Goal: Transaction & Acquisition: Purchase product/service

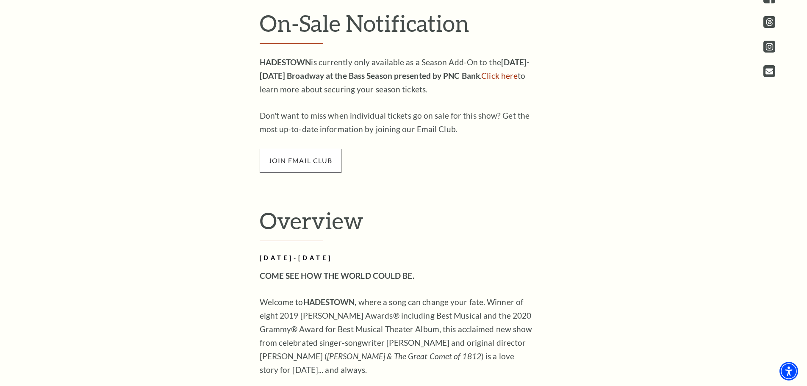
scroll to position [466, 0]
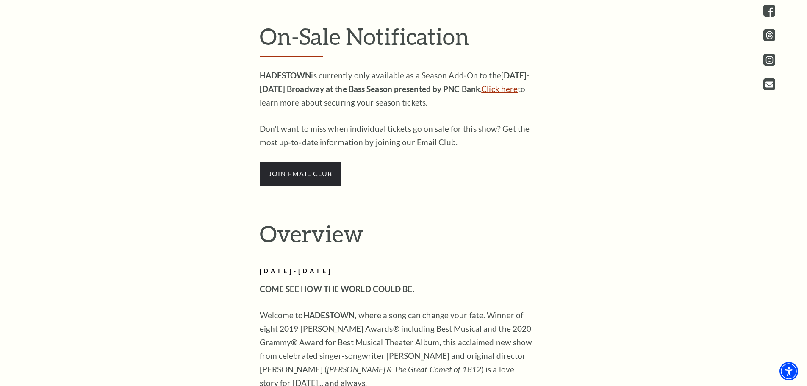
click at [499, 92] on link "Click here" at bounding box center [499, 89] width 36 height 10
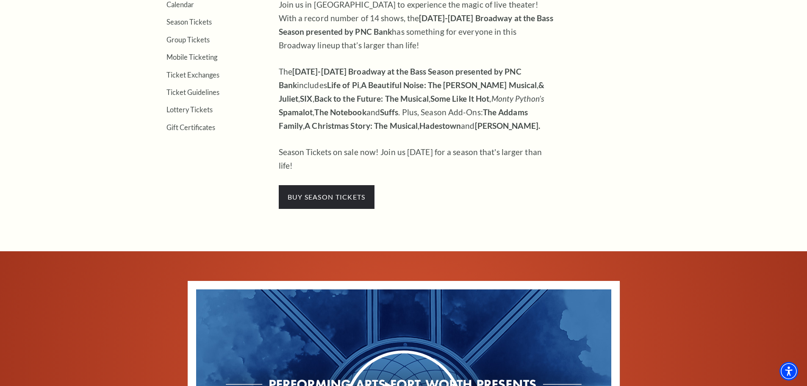
scroll to position [381, 0]
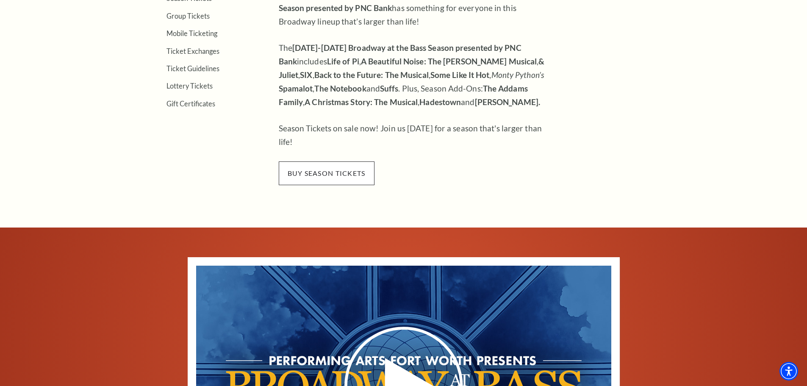
click at [345, 161] on span "buy season tickets" at bounding box center [327, 173] width 96 height 24
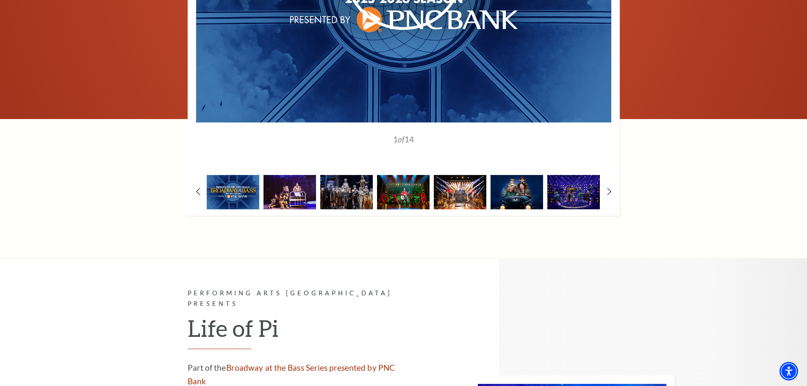
scroll to position [890, 0]
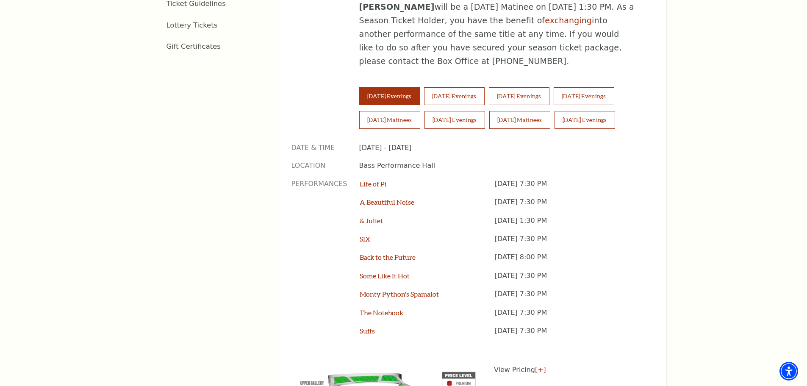
scroll to position [593, 0]
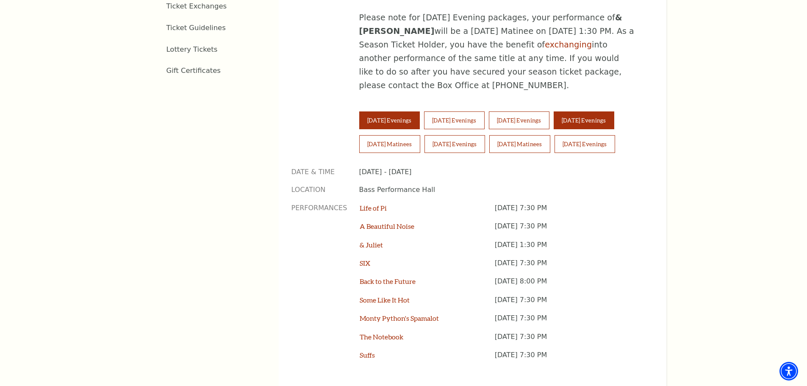
click at [580, 111] on button "Friday Evenings" at bounding box center [584, 120] width 61 height 18
click at [396, 135] on button "Saturday Matinees" at bounding box center [389, 144] width 61 height 18
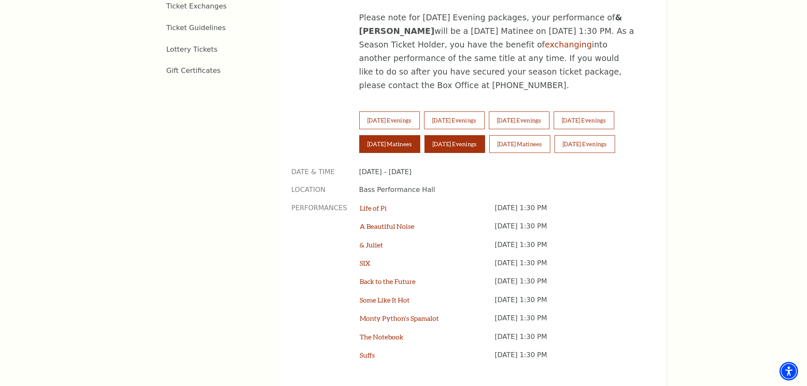
click at [472, 135] on button "Saturday Evenings" at bounding box center [455, 144] width 61 height 18
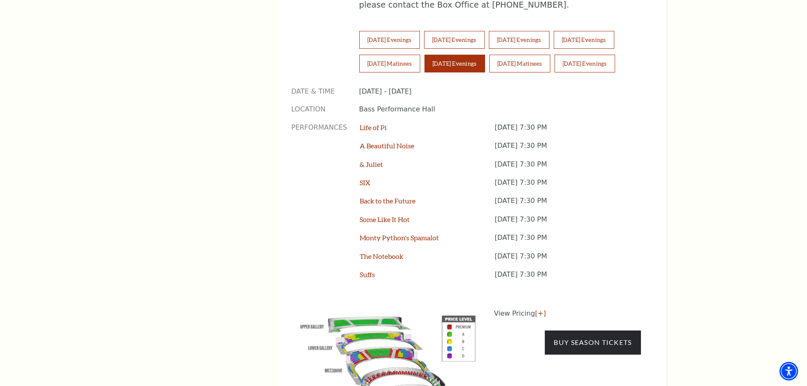
scroll to position [678, 0]
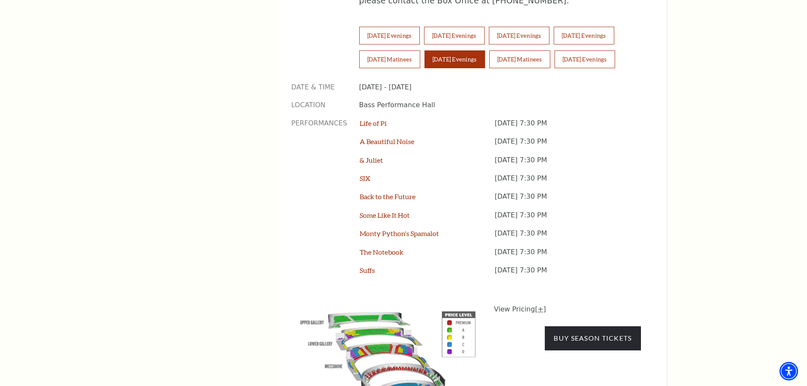
click at [535, 305] on link "[+]" at bounding box center [540, 309] width 11 height 8
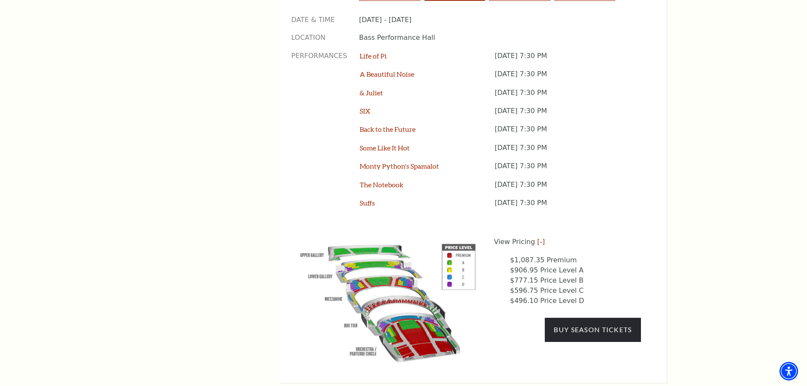
scroll to position [763, 0]
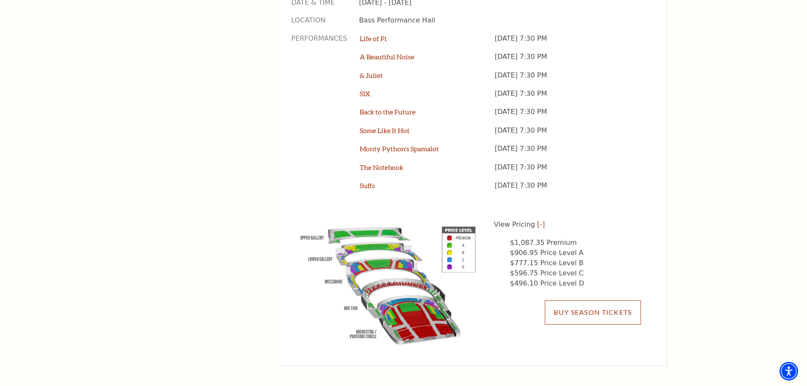
click at [558, 300] on link "Buy Season Tickets" at bounding box center [593, 312] width 96 height 24
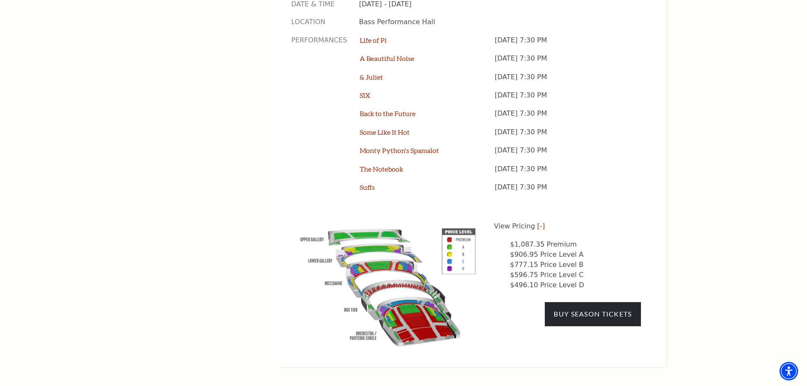
scroll to position [761, 0]
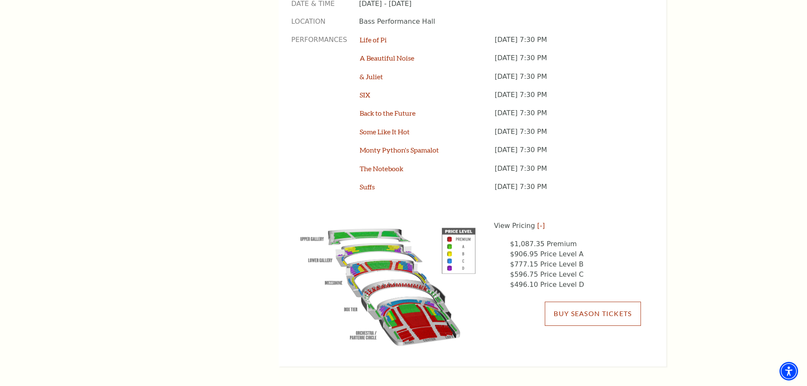
click at [598, 302] on link "Buy Season Tickets" at bounding box center [593, 314] width 96 height 24
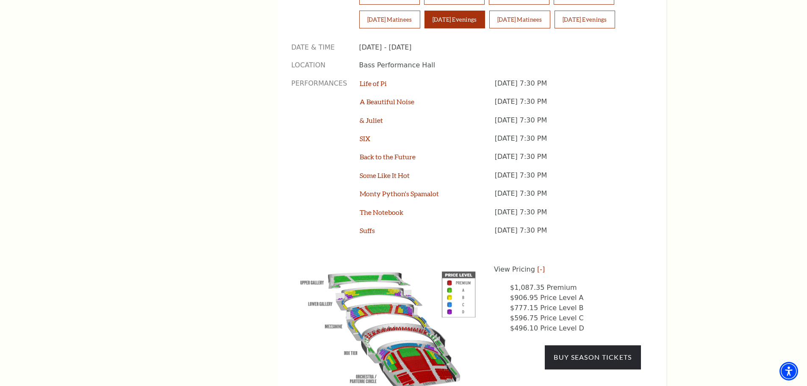
scroll to position [760, 0]
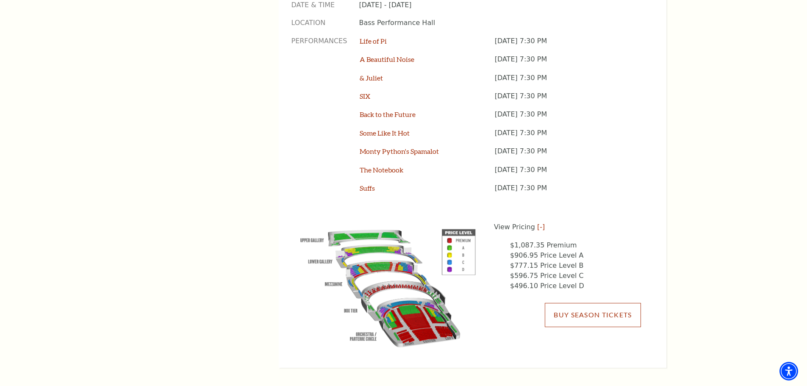
click at [618, 303] on link "Buy Season Tickets" at bounding box center [593, 315] width 96 height 24
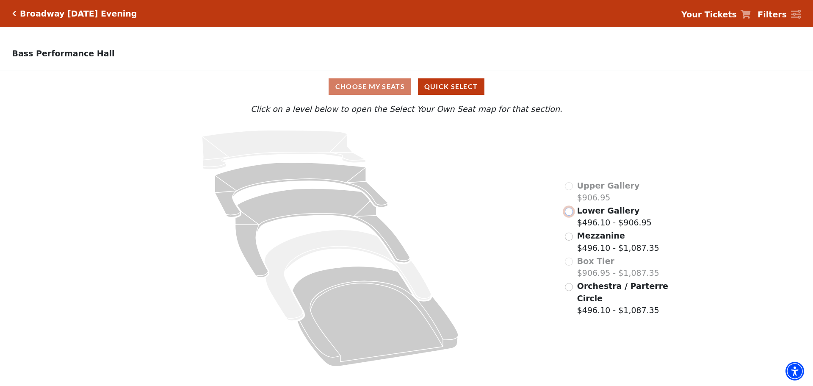
click at [569, 216] on input "Lower Gallery$496.10 - $906.95\a" at bounding box center [569, 212] width 8 height 8
click at [572, 239] on input "Mezzanine$496.10 - $1,087.35\a" at bounding box center [569, 237] width 8 height 8
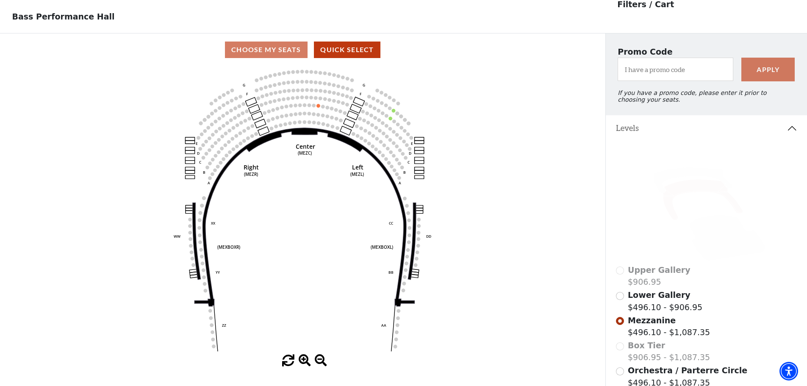
scroll to position [39, 0]
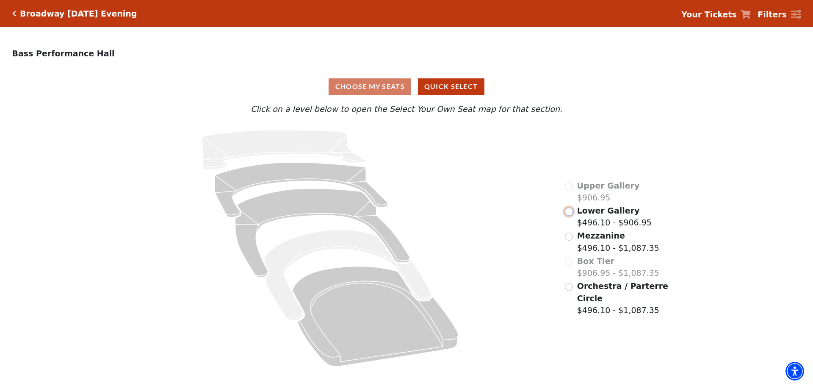
click at [569, 214] on input "Lower Gallery$496.10 - $906.95\a" at bounding box center [569, 212] width 8 height 8
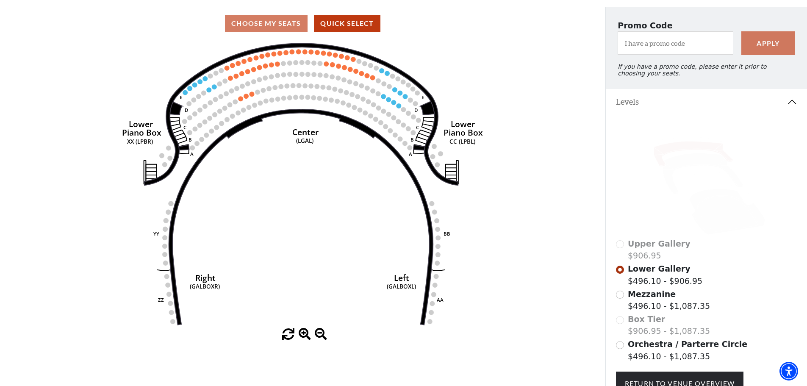
scroll to position [140, 0]
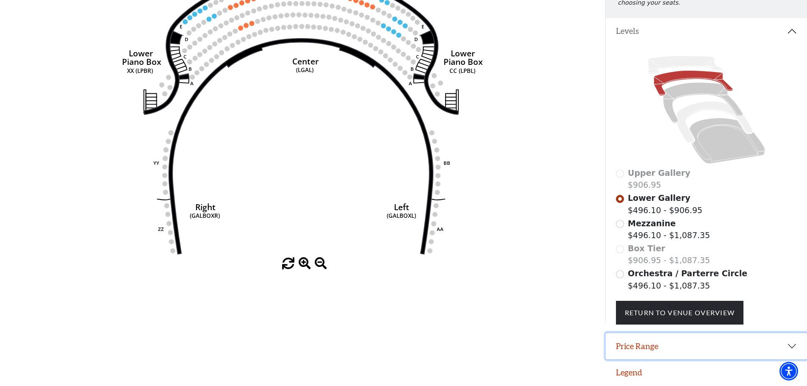
click at [649, 345] on button "Price Range" at bounding box center [706, 346] width 201 height 26
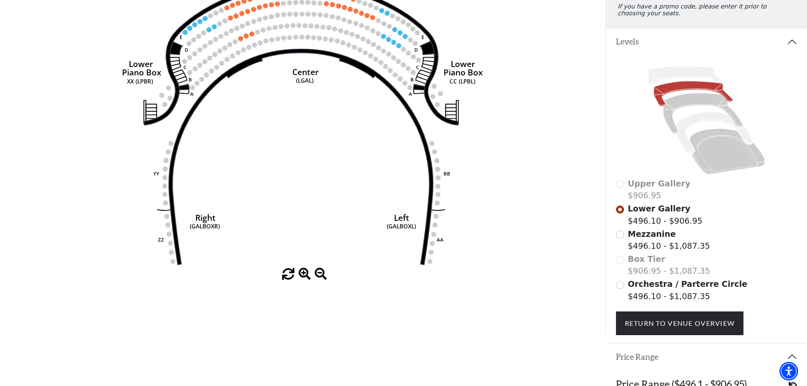
scroll to position [0, 0]
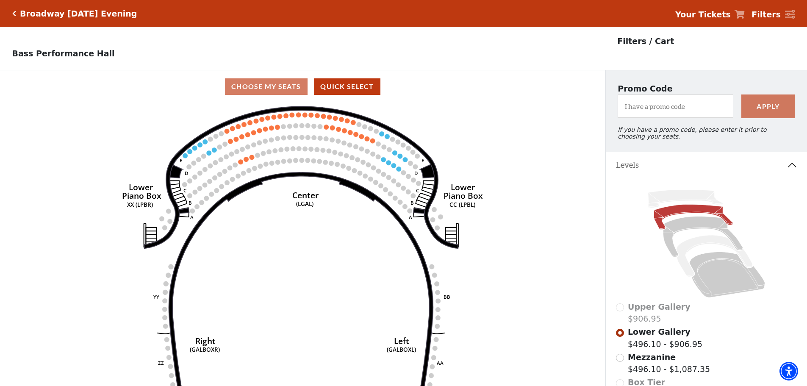
click at [14, 13] on icon "Click here to go back to filters" at bounding box center [14, 14] width 4 height 6
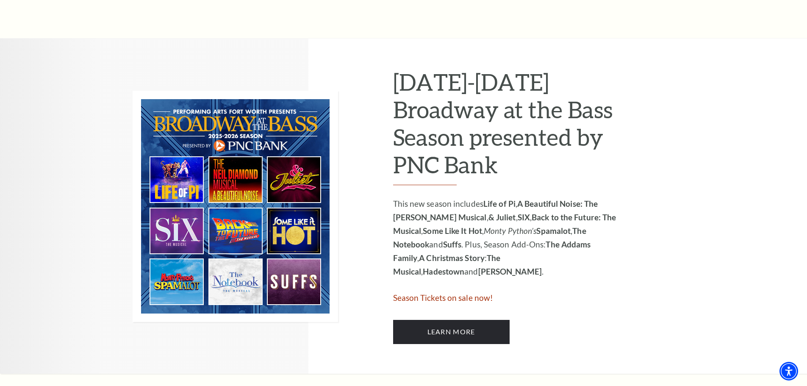
scroll to position [424, 0]
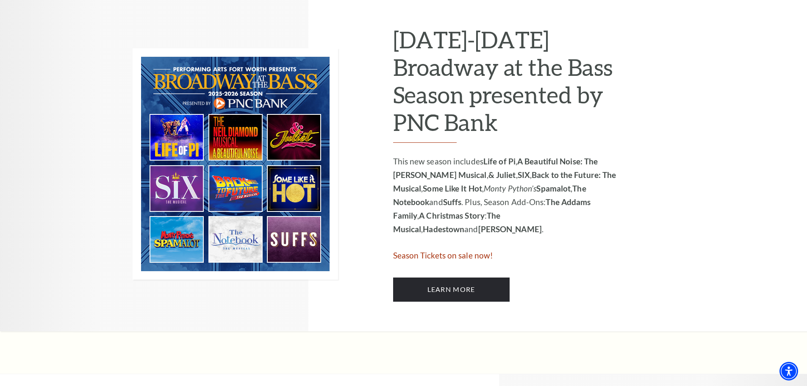
click at [233, 245] on img at bounding box center [235, 163] width 205 height 231
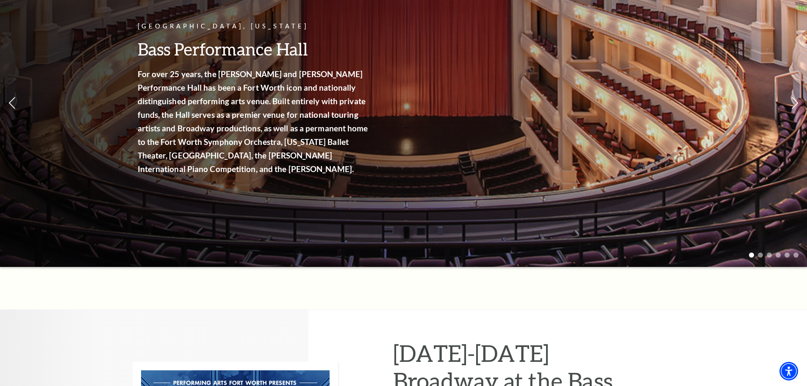
scroll to position [0, 0]
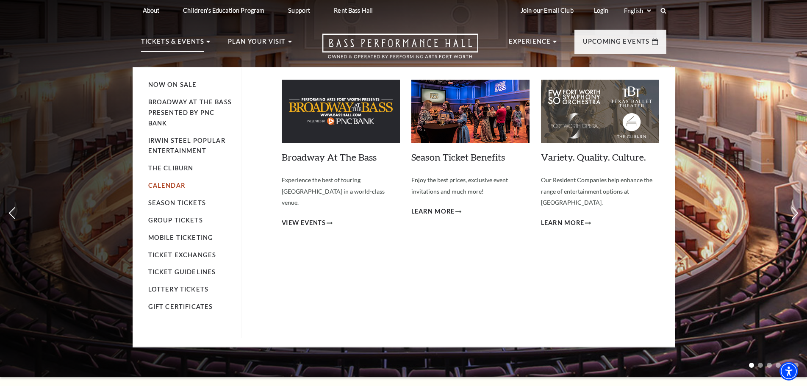
click at [171, 186] on link "Calendar" at bounding box center [166, 185] width 37 height 7
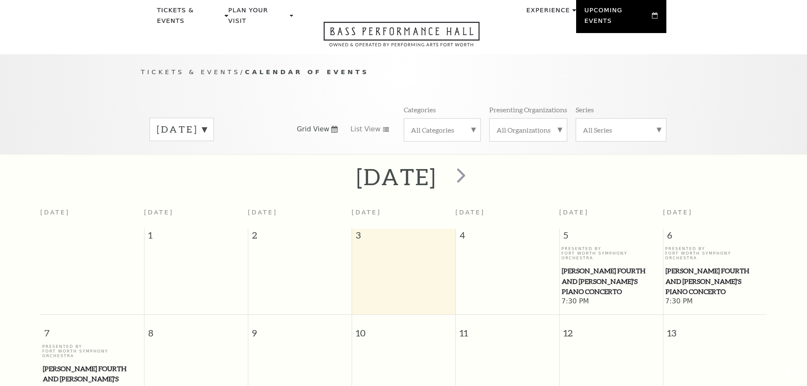
scroll to position [75, 0]
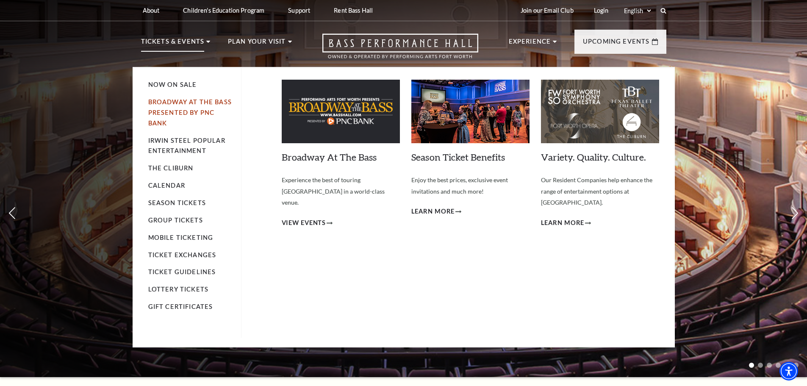
click at [188, 99] on link "Broadway At The Bass presented by PNC Bank" at bounding box center [189, 112] width 83 height 28
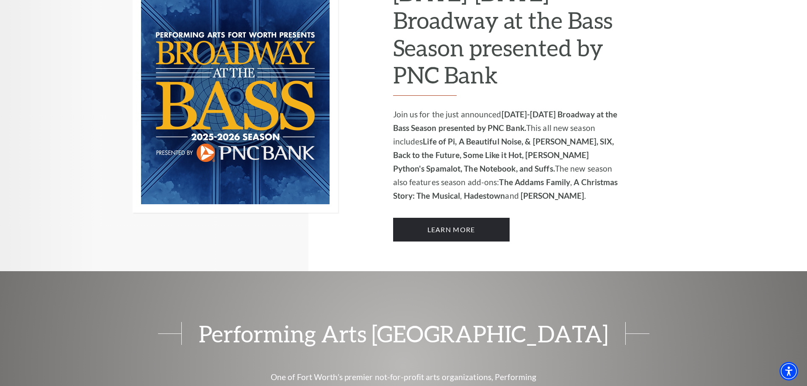
scroll to position [635, 0]
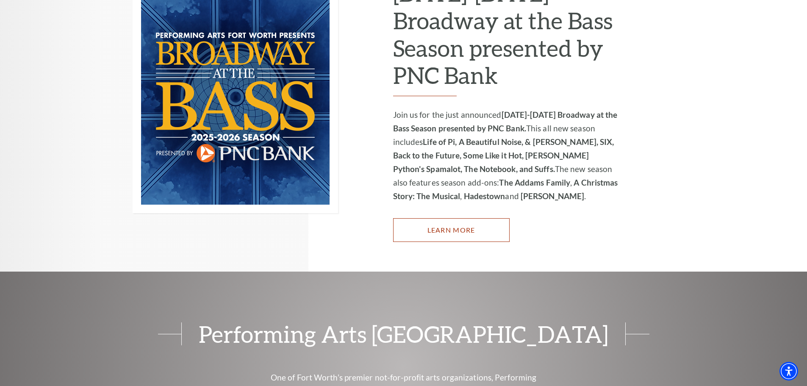
click at [451, 218] on link "Learn More" at bounding box center [451, 230] width 117 height 24
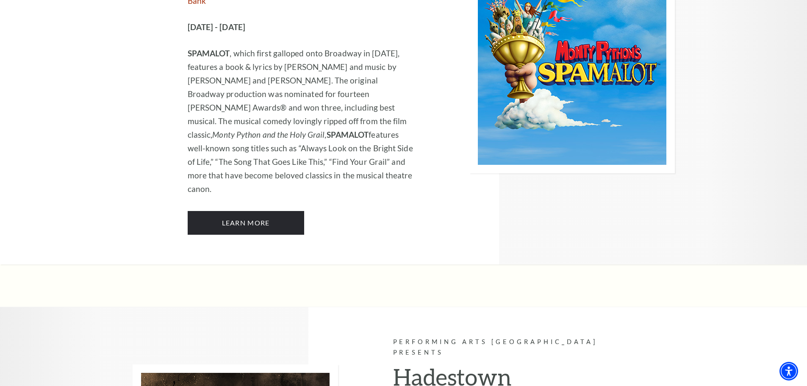
scroll to position [4660, 0]
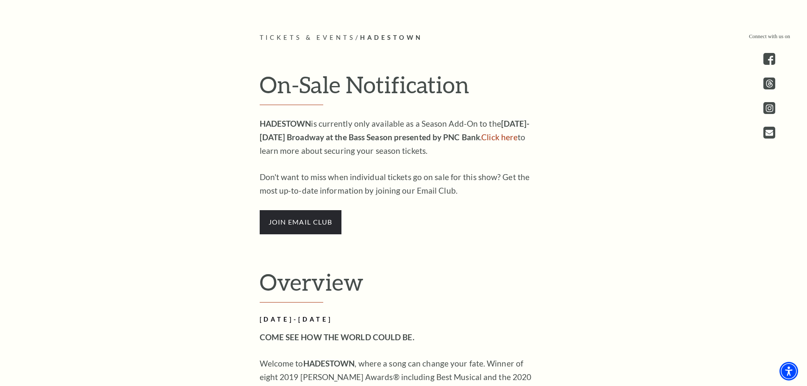
scroll to position [424, 0]
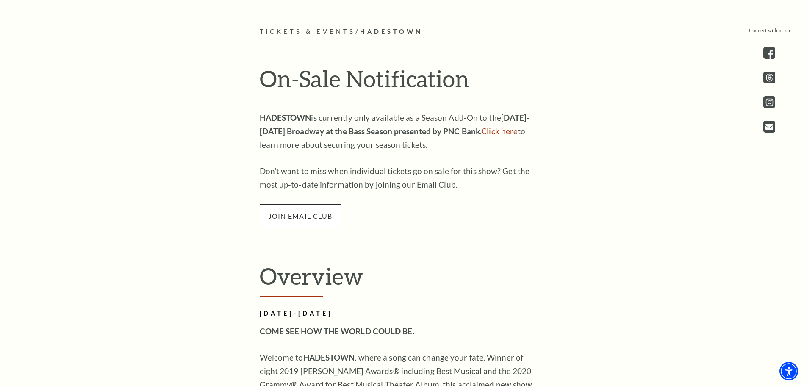
click at [317, 216] on span "join email club" at bounding box center [301, 216] width 82 height 24
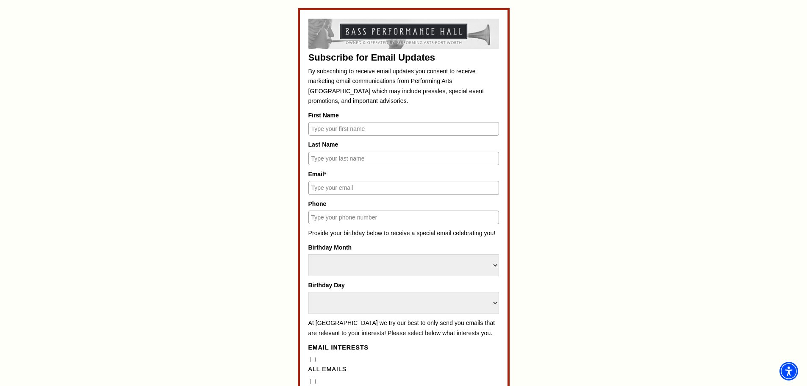
scroll to position [424, 0]
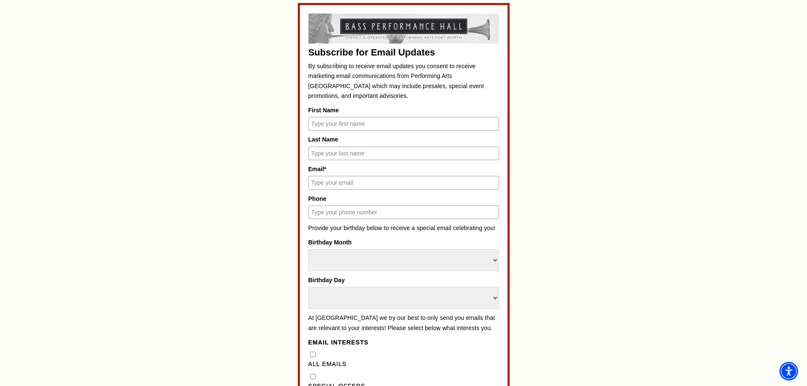
click at [336, 119] on input "First Name" at bounding box center [403, 124] width 191 height 14
type input "HILARY"
type input "JONES"
type input "9317436983"
click at [362, 183] on input "Email*" at bounding box center [403, 183] width 191 height 14
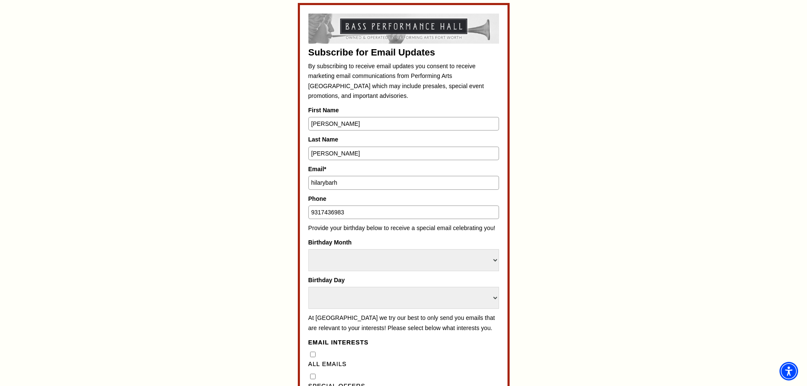
type input "hilarybarham@gmail.com"
click at [368, 252] on select "Select Month January February March April May June July August September Octobe…" at bounding box center [403, 260] width 191 height 22
select select "April"
click at [308, 249] on select "Select Month January February March April May June July August September Octobe…" at bounding box center [403, 260] width 191 height 22
click at [359, 302] on select "Select Day 1 2 3 4 5 6 7 8 9 10 11 12 13 14 15 16 17 18 19 20 21 22 23 24 25 26…" at bounding box center [403, 298] width 191 height 22
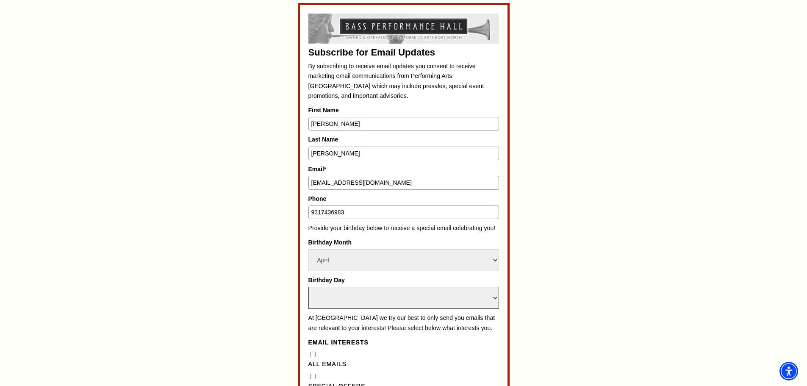
select select "5"
click at [308, 287] on select "Select Day 1 2 3 4 5 6 7 8 9 10 11 12 13 14 15 16 17 18 19 20 21 22 23 24 25 26…" at bounding box center [403, 298] width 191 height 22
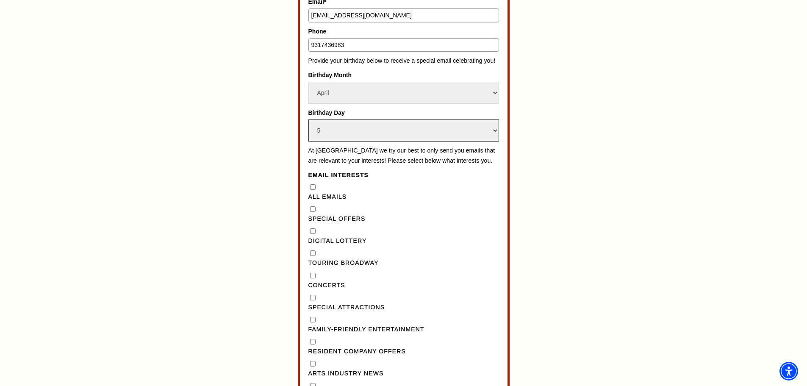
scroll to position [593, 0]
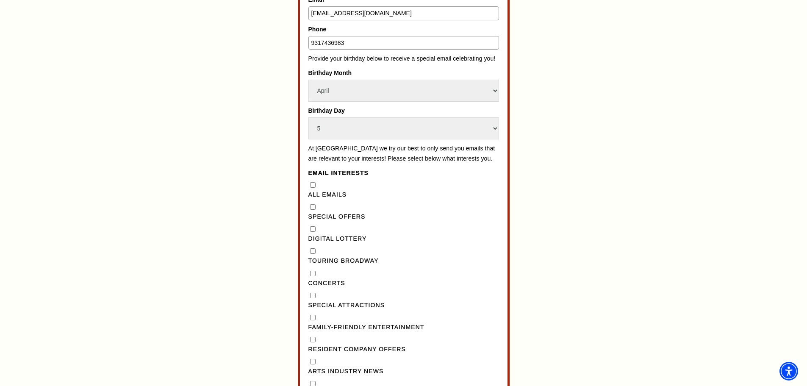
click at [314, 210] on "] "Special Offers" at bounding box center [313, 207] width 6 height 6
checkbox "] "true"
click at [314, 254] on Broadway"] "Touring Broadway" at bounding box center [313, 251] width 6 height 6
checkbox Broadway"] "true"
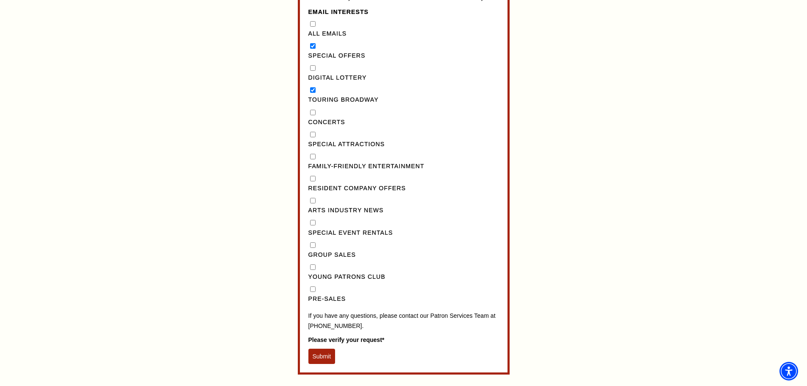
scroll to position [763, 0]
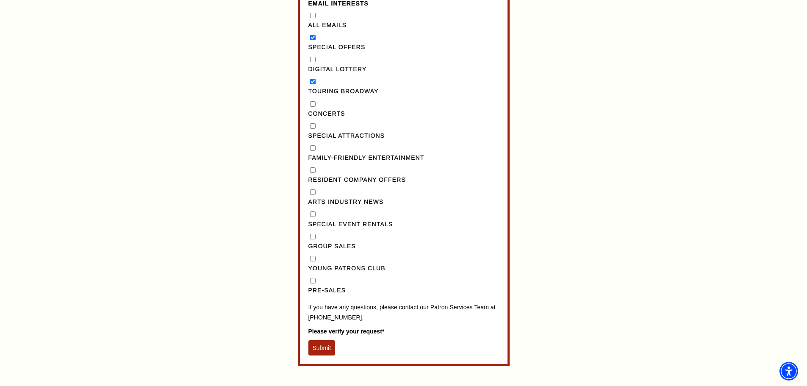
click at [314, 283] on input "Pre-Sales" at bounding box center [313, 281] width 6 height 6
checkbox input "true"
click at [313, 107] on input "Concerts" at bounding box center [313, 104] width 6 height 6
checkbox input "true"
click at [325, 355] on button "Submit" at bounding box center [321, 347] width 27 height 15
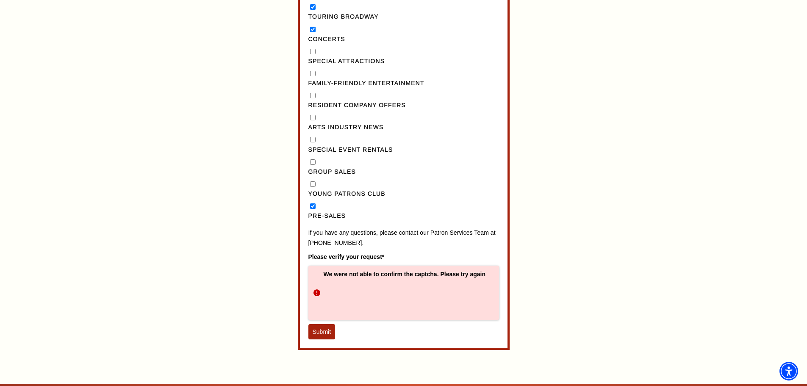
scroll to position [847, 0]
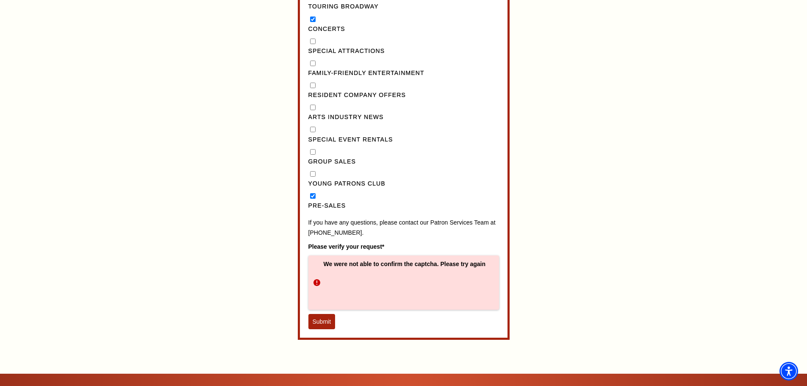
click at [327, 329] on button "Submit" at bounding box center [321, 321] width 27 height 15
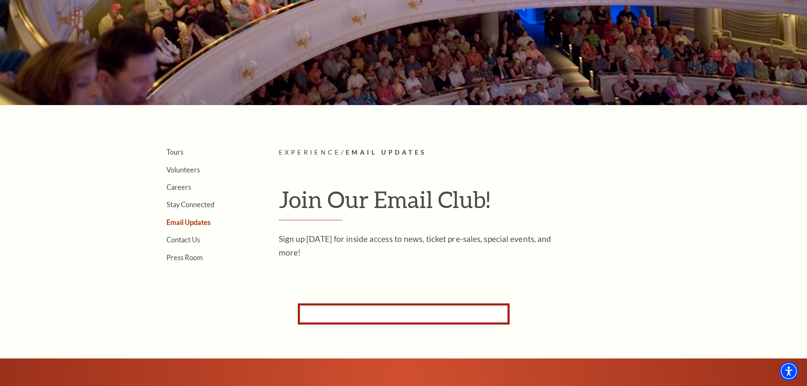
scroll to position [145, 0]
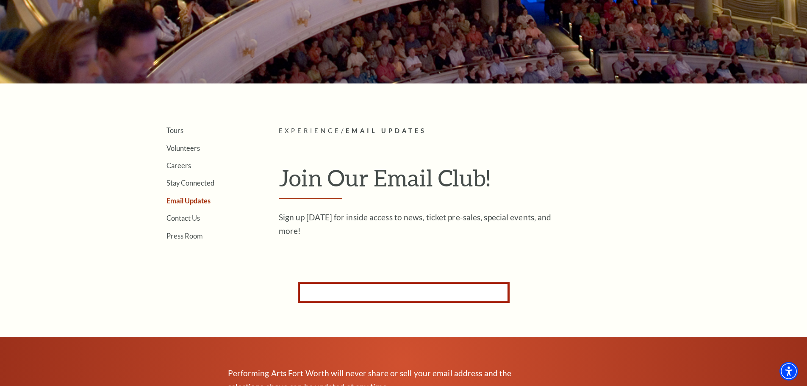
click at [368, 288] on form "Subscribe for Email Updates By subscribing to receive email updates you consent…" at bounding box center [404, 292] width 212 height 21
click at [364, 292] on form "Subscribe for Email Updates By subscribing to receive email updates you consent…" at bounding box center [404, 292] width 212 height 21
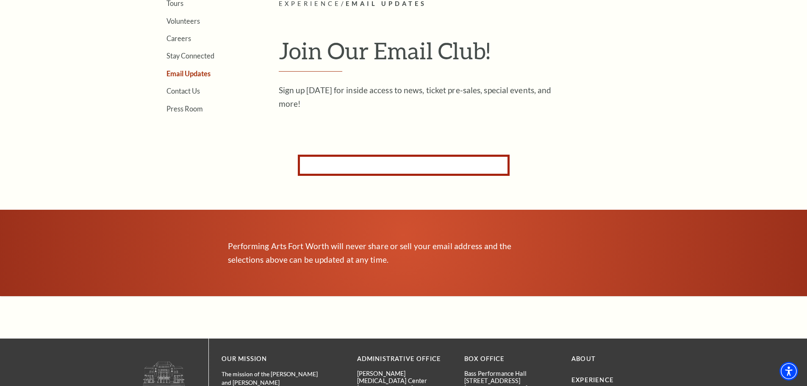
scroll to position [0, 0]
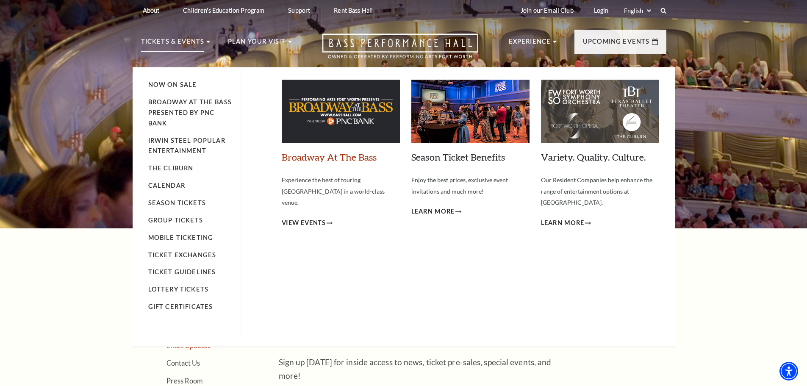
click at [348, 155] on link "Broadway At The Bass" at bounding box center [329, 156] width 95 height 11
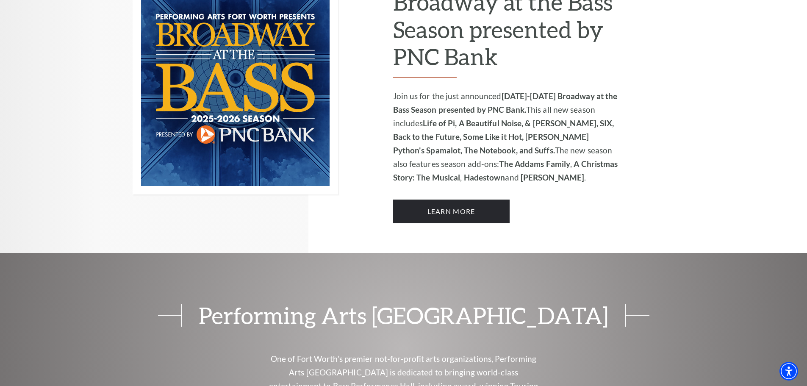
scroll to position [678, 0]
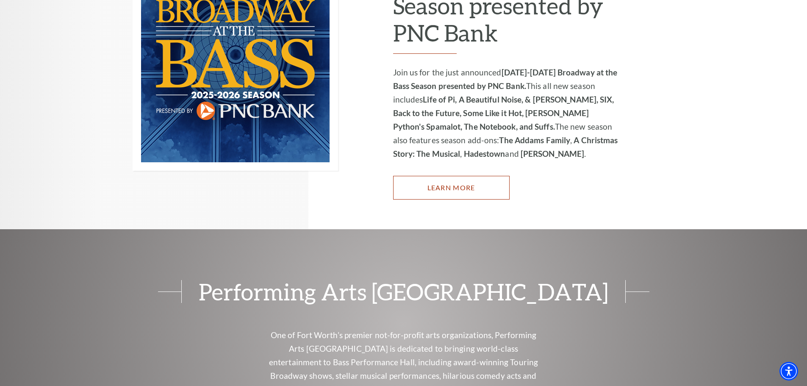
click at [460, 178] on link "Learn More" at bounding box center [451, 188] width 117 height 24
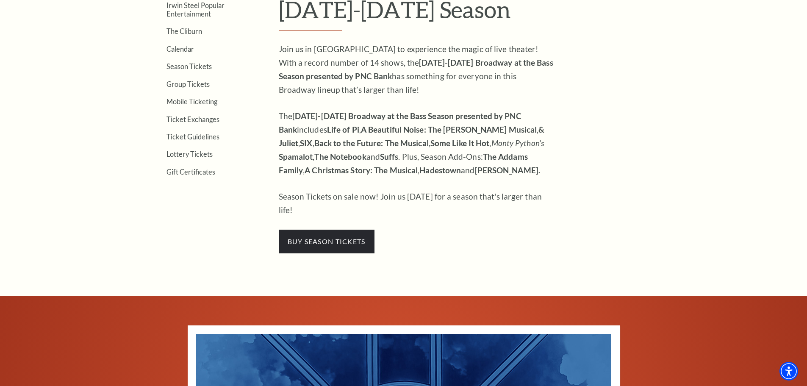
scroll to position [339, 0]
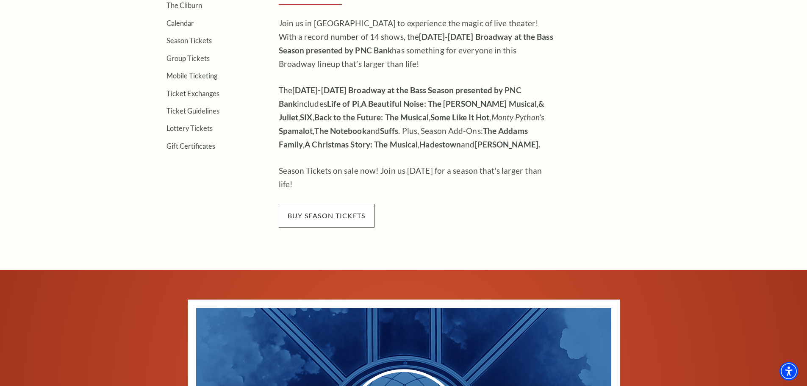
click at [322, 204] on span "buy season tickets" at bounding box center [327, 216] width 96 height 24
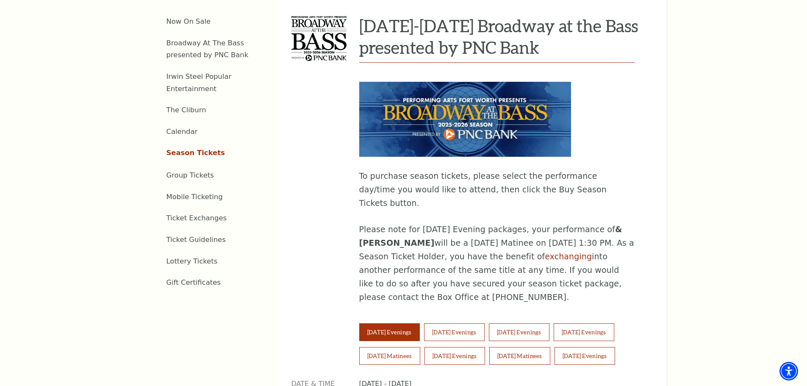
scroll to position [424, 0]
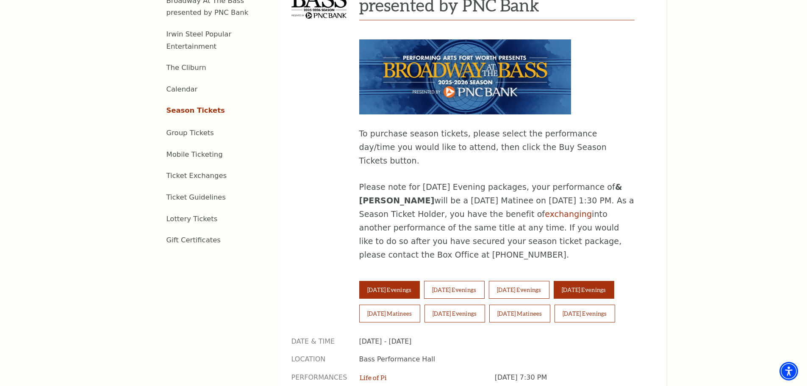
click at [596, 281] on button "[DATE] Evenings" at bounding box center [584, 290] width 61 height 18
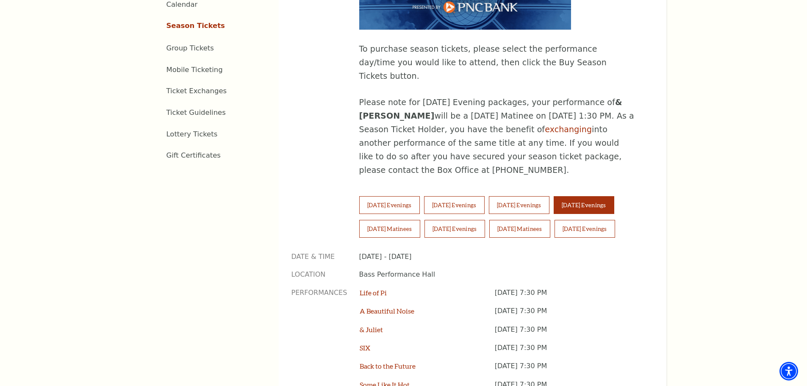
scroll to position [551, 0]
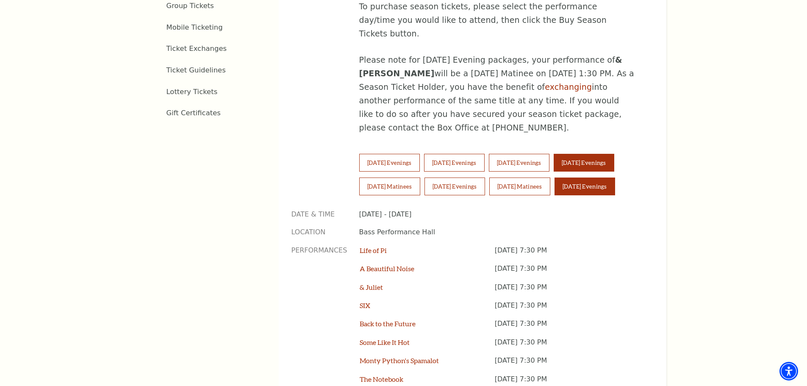
click at [596, 178] on button "Sunday Evenings" at bounding box center [585, 187] width 61 height 18
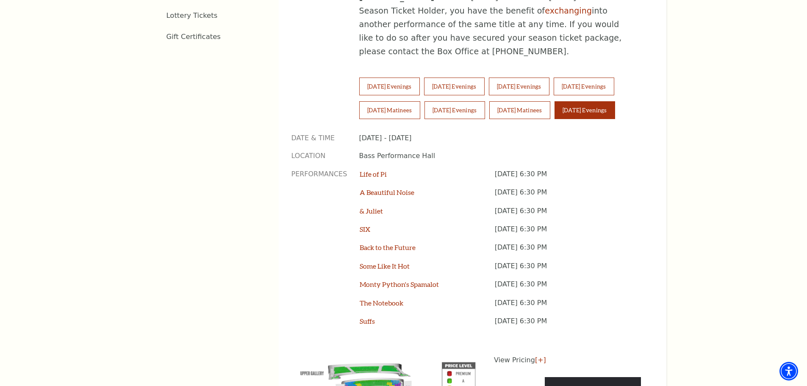
scroll to position [635, 0]
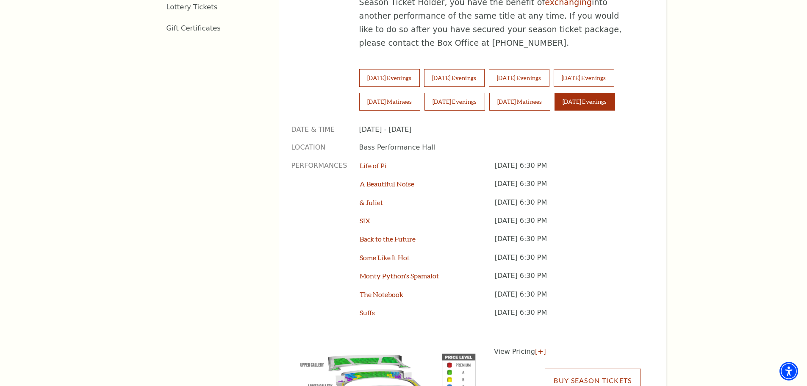
click at [575, 369] on link "Buy Season Tickets" at bounding box center [593, 381] width 96 height 24
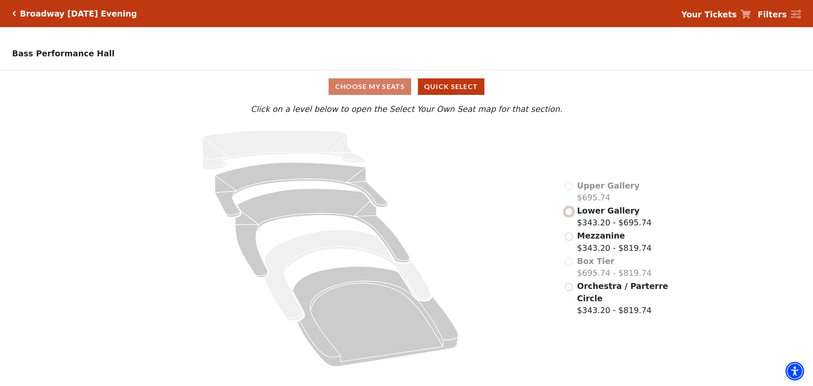
click at [572, 212] on input "Lower Gallery$343.20 - $695.74\a" at bounding box center [569, 212] width 8 height 8
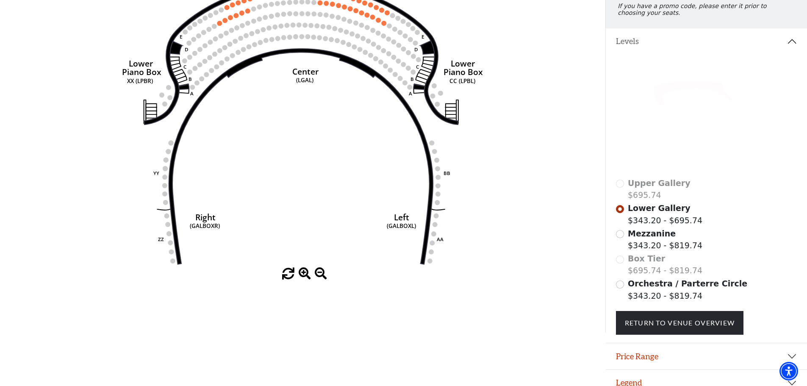
scroll to position [124, 0]
click at [619, 238] on input "Mezzanine$343.20 - $819.74\a" at bounding box center [620, 234] width 8 height 8
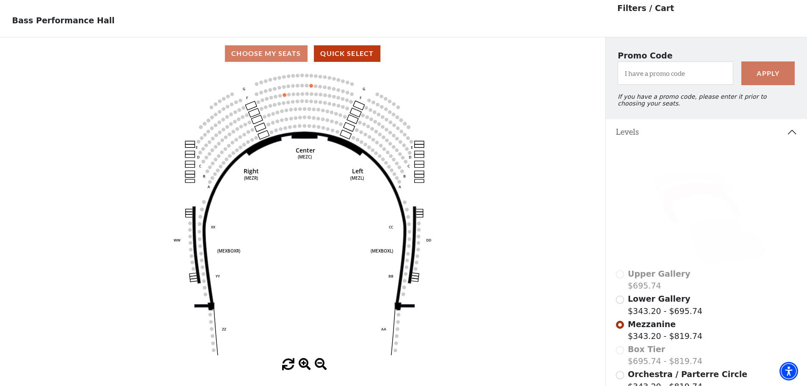
scroll to position [39, 0]
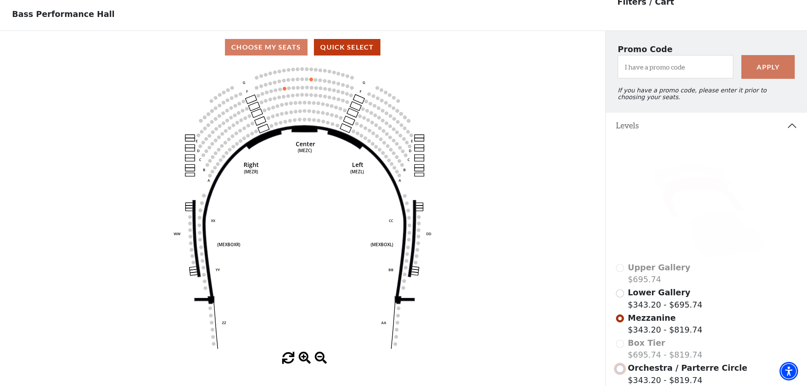
click at [621, 373] on input "Orchestra / Parterre Circle$343.20 - $819.74\a" at bounding box center [620, 369] width 8 height 8
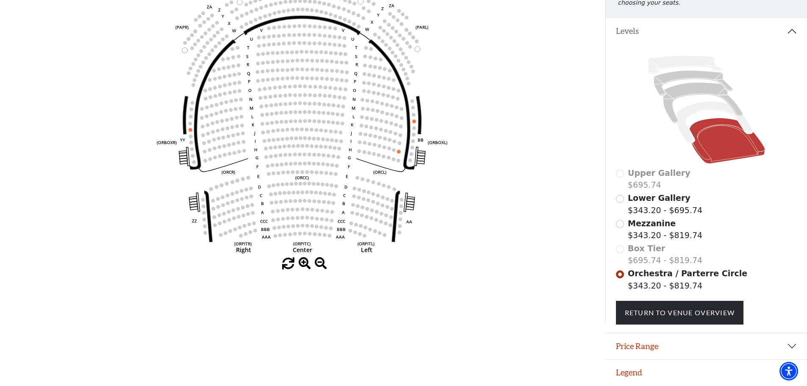
scroll to position [140, 0]
click at [622, 200] on input "Lower Gallery$343.20 - $695.74\a" at bounding box center [620, 199] width 8 height 8
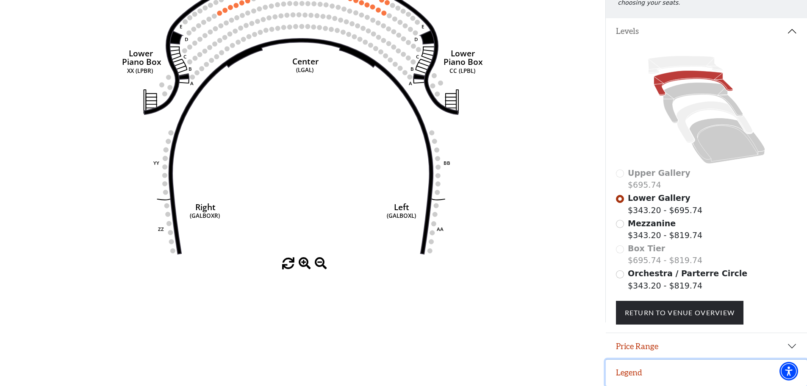
click at [655, 372] on button "Legend" at bounding box center [706, 373] width 201 height 26
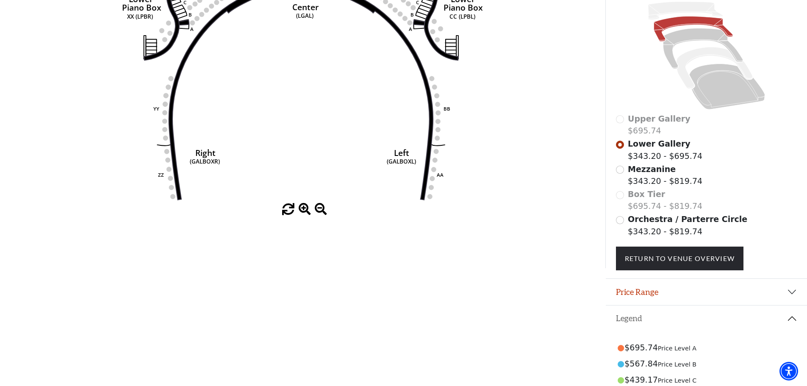
scroll to position [200, 0]
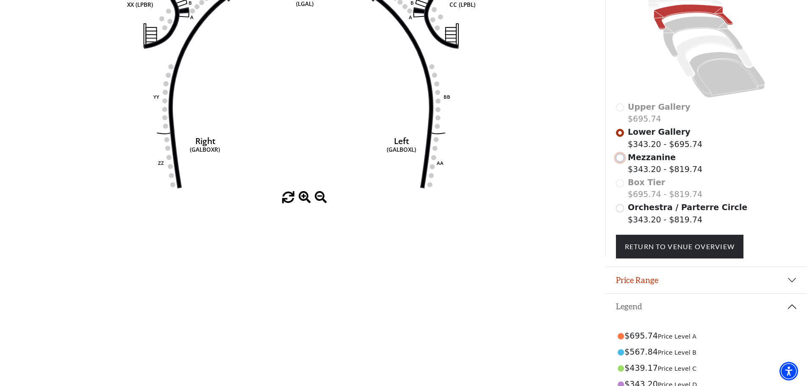
click at [620, 162] on input "Mezzanine$343.20 - $819.74\a" at bounding box center [620, 158] width 8 height 8
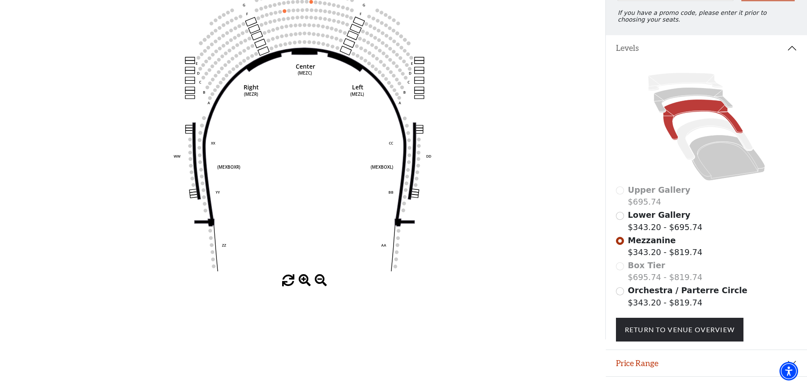
scroll to position [140, 0]
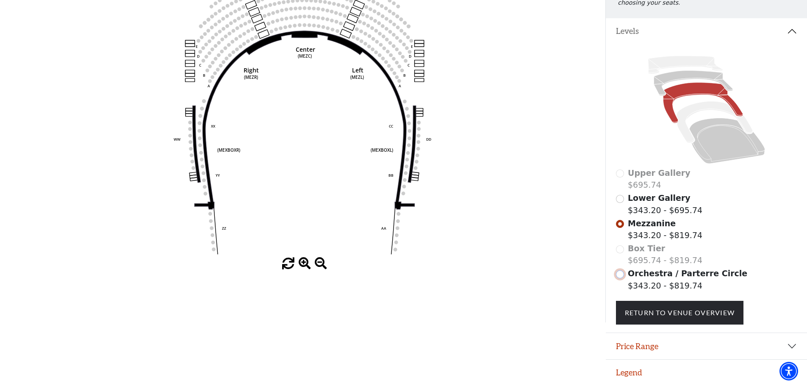
click at [622, 277] on input "Orchestra / Parterre Circle$343.20 - $819.74\a" at bounding box center [620, 274] width 8 height 8
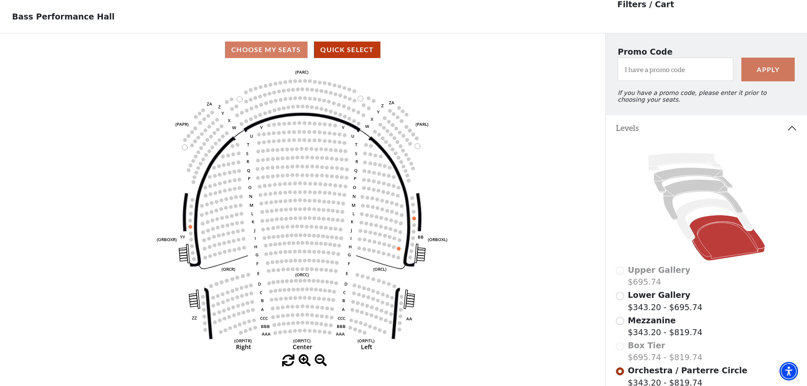
scroll to position [39, 0]
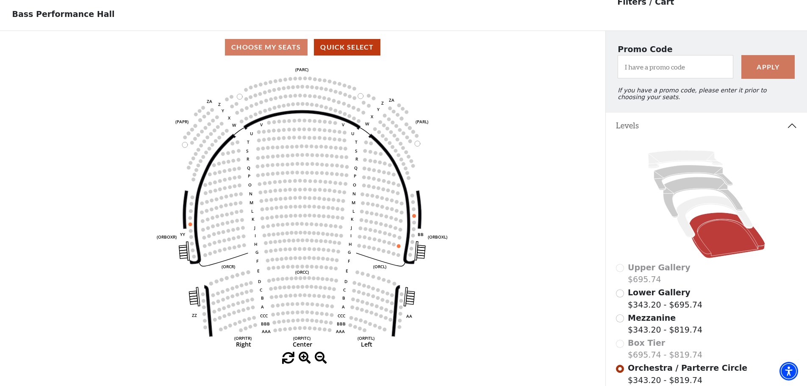
click at [626, 300] on div "Lower Gallery $343.20 - $695.74" at bounding box center [706, 298] width 181 height 24
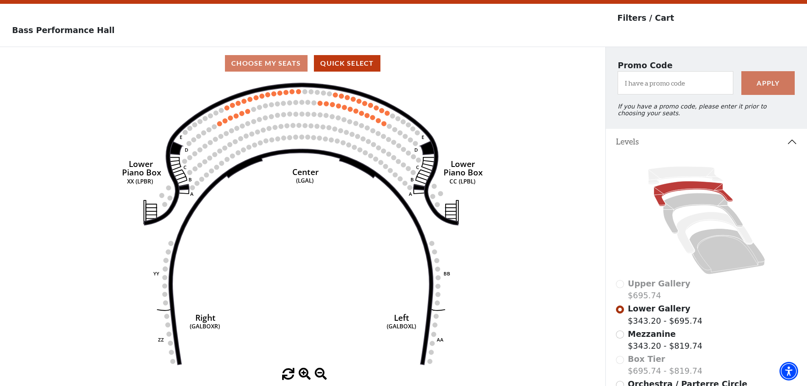
scroll to position [0, 0]
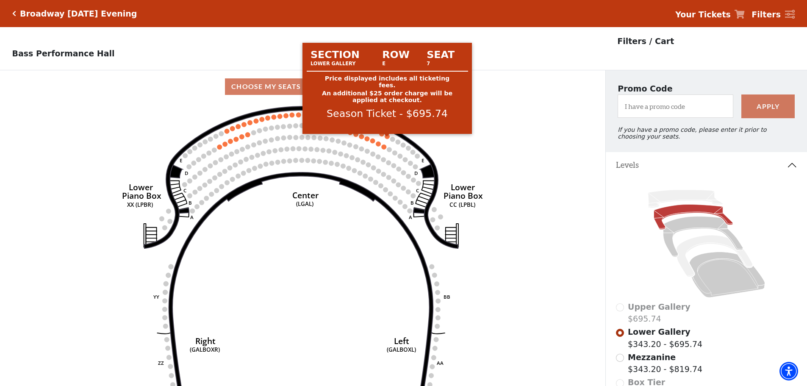
click at [386, 139] on circle at bounding box center [387, 136] width 5 height 5
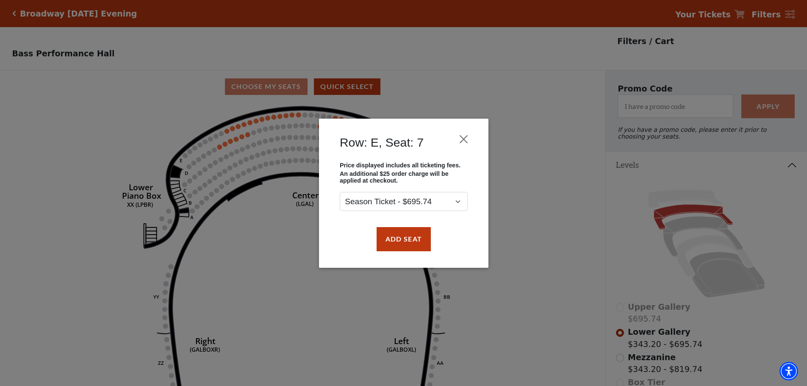
click at [475, 228] on div "Add Seat" at bounding box center [404, 239] width 144 height 40
click at [528, 212] on div "Row: E, Seat: 7 Price displayed includes all ticketing fees. An additional $25 …" at bounding box center [403, 193] width 807 height 386
click at [468, 140] on button "Close" at bounding box center [463, 139] width 16 height 16
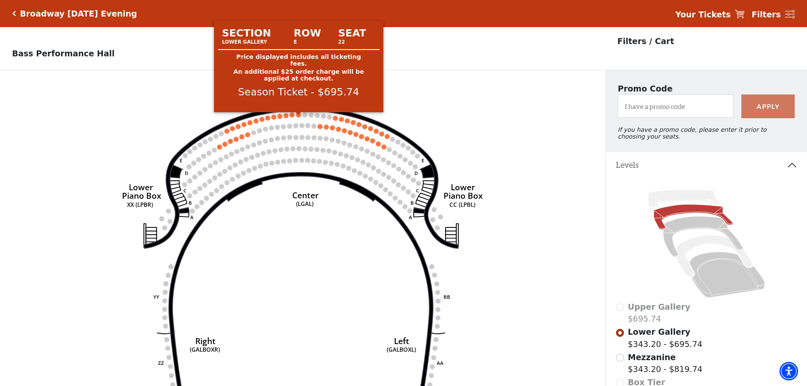
click at [297, 117] on circle at bounding box center [298, 114] width 5 height 5
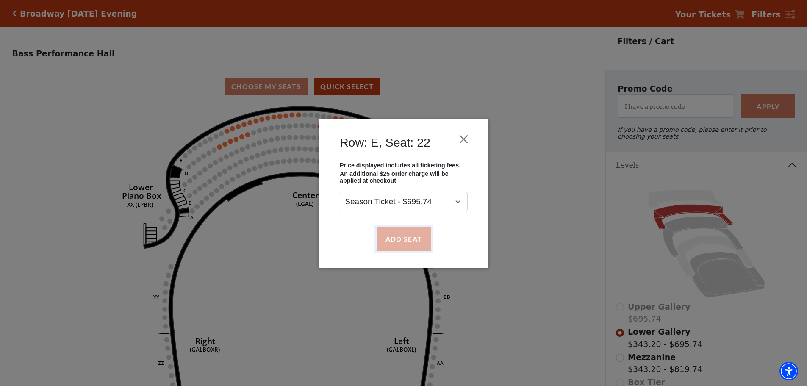
click at [409, 240] on button "Add Seat" at bounding box center [403, 239] width 54 height 24
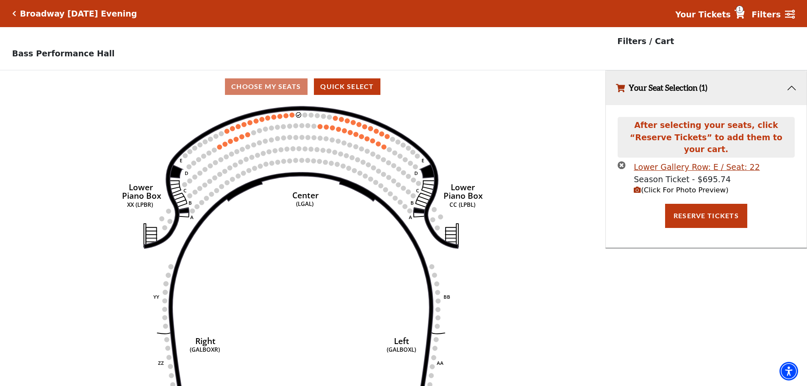
click at [290, 117] on circle at bounding box center [292, 114] width 5 height 5
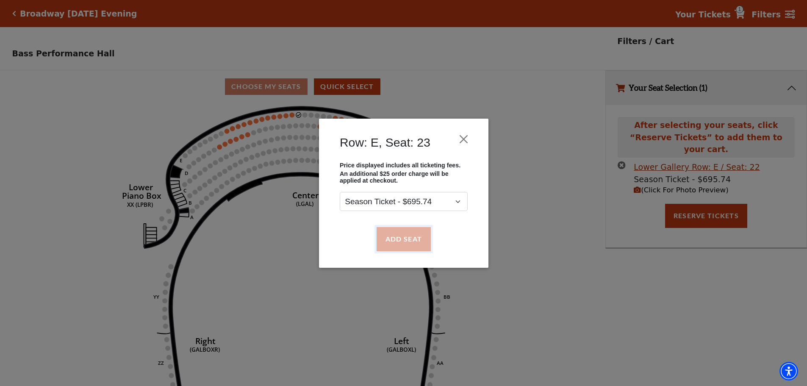
click at [418, 240] on button "Add Seat" at bounding box center [403, 239] width 54 height 24
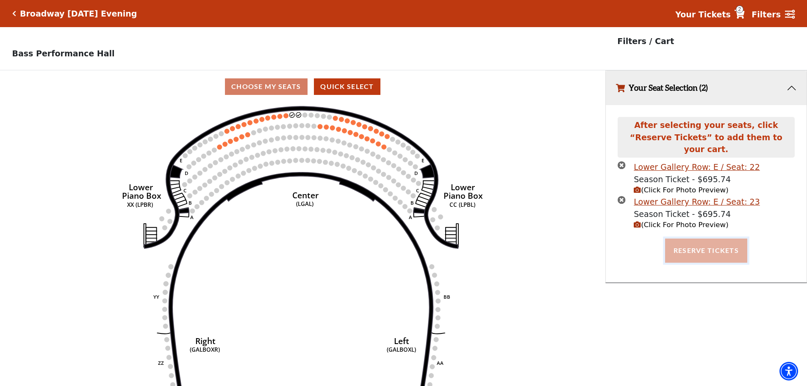
click at [719, 240] on button "Reserve Tickets" at bounding box center [706, 251] width 82 height 24
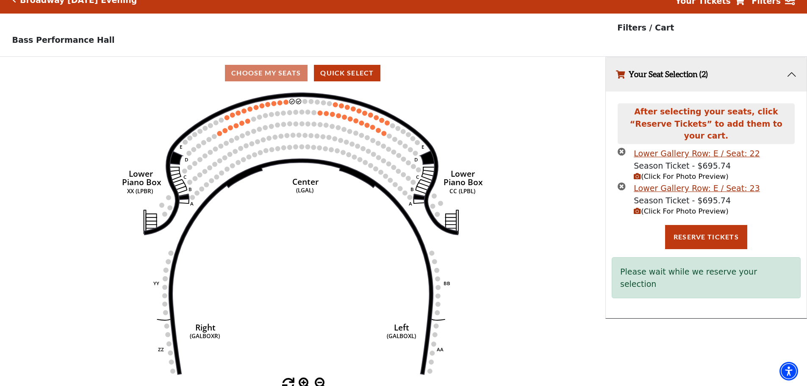
scroll to position [21, 0]
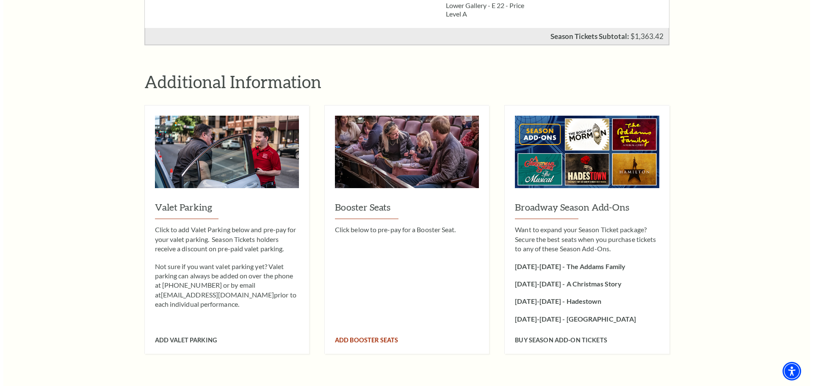
scroll to position [932, 0]
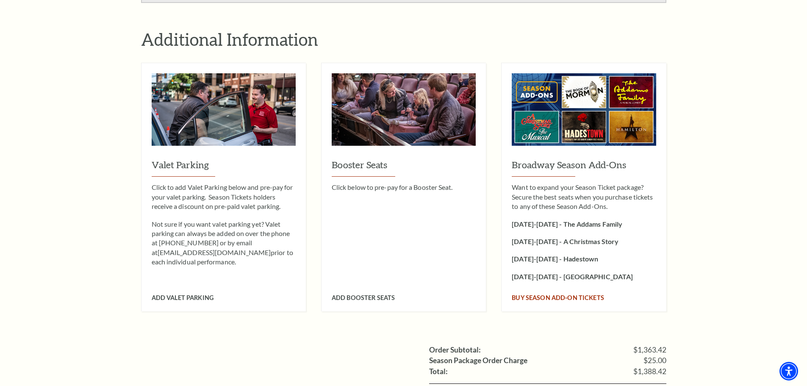
click at [560, 294] on span "Buy Season Add-On tickets" at bounding box center [558, 297] width 92 height 7
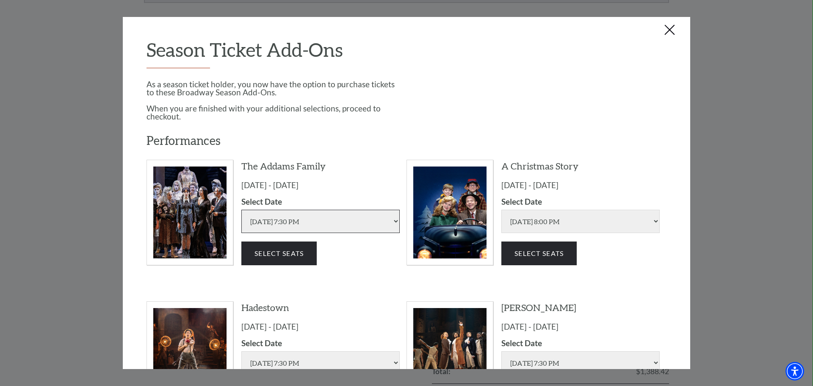
click at [330, 225] on select "[DATE] 7:30 PM [DATE] 1:30 PM [DATE] 7:30 PM [DATE] 1:30 PM [DATE] 6:30 PM" at bounding box center [320, 221] width 158 height 23
select select "6293"
click at [241, 210] on select "Friday Oct 24 2025 | 7:30 PM Saturday Oct 25 2025 | 1:30 PM Saturday Oct 25 202…" at bounding box center [320, 221] width 158 height 23
click at [518, 218] on select "Friday Dec 05 2025 | 8:00 PM Saturday Dec 06 2025 | 1:30 PM Saturday Dec 06 202…" at bounding box center [581, 221] width 158 height 23
click at [409, 274] on div "A Christmas Story December 5 - December 7, 2025 Select Date Friday Dec 05 2025 …" at bounding box center [533, 221] width 253 height 122
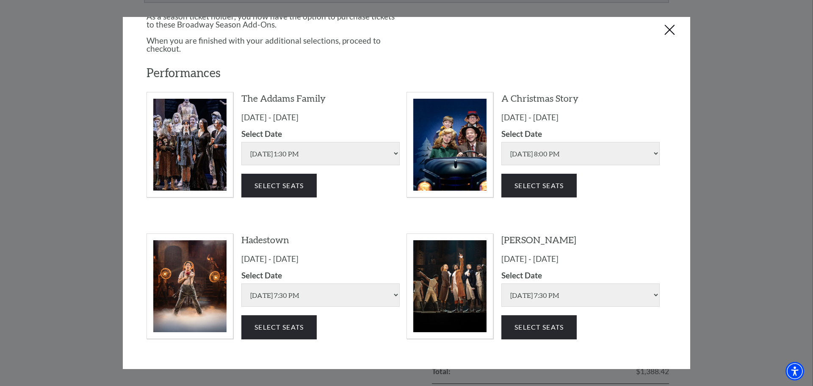
scroll to position [85, 0]
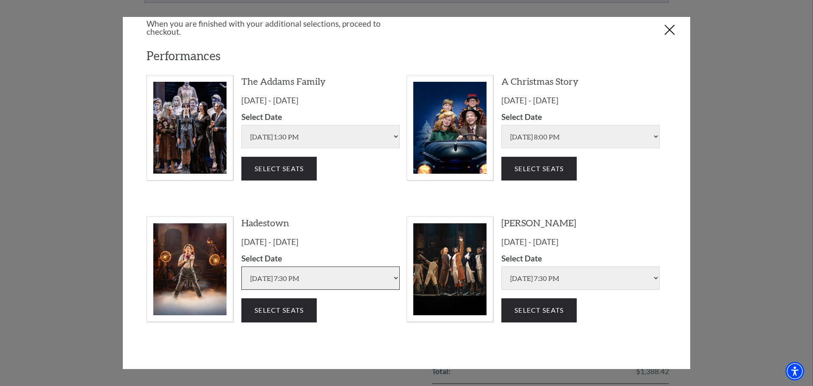
click at [336, 270] on select "Friday Jun 05 2026 | 7:30 PM Saturday Jun 06 2026 | 1:30 PM Saturday Jun 06 202…" at bounding box center [320, 277] width 158 height 23
click at [241, 266] on select "Friday Jun 05 2026 | 7:30 PM Saturday Jun 06 2026 | 1:30 PM Saturday Jun 06 202…" at bounding box center [320, 277] width 158 height 23
click at [294, 305] on button "Select Seats" at bounding box center [278, 310] width 75 height 24
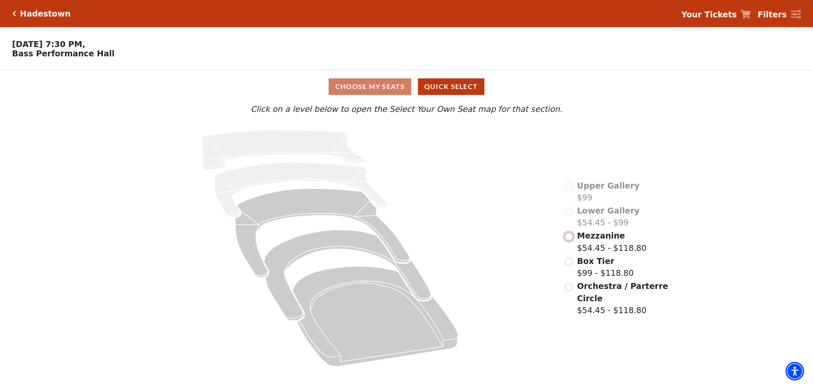
click at [571, 240] on input "Mezzanine$54.45 - $118.80\a" at bounding box center [569, 237] width 8 height 8
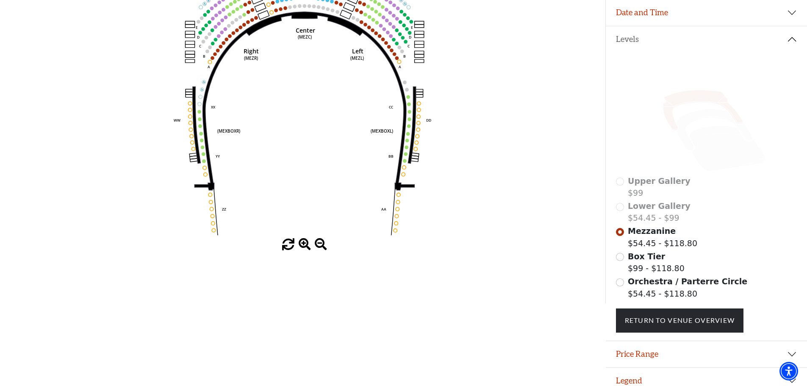
scroll to position [166, 0]
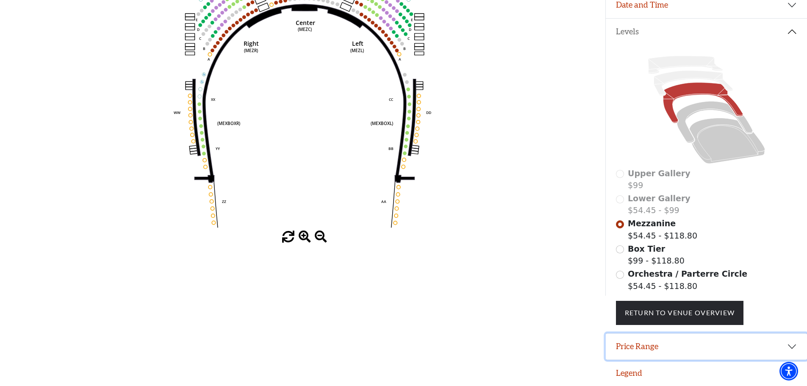
click at [627, 344] on button "Price Range" at bounding box center [706, 346] width 201 height 26
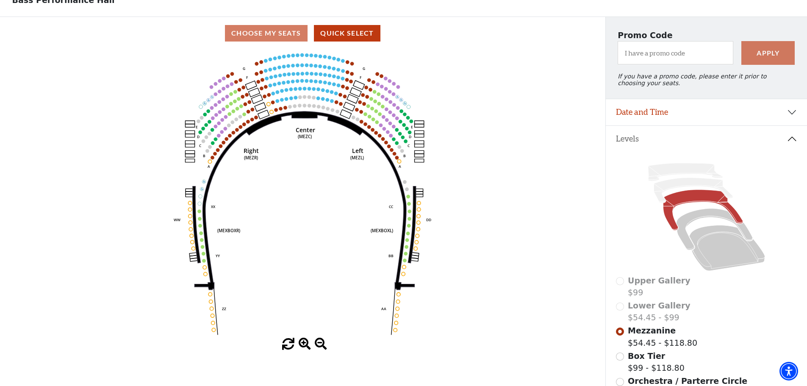
scroll to position [209, 0]
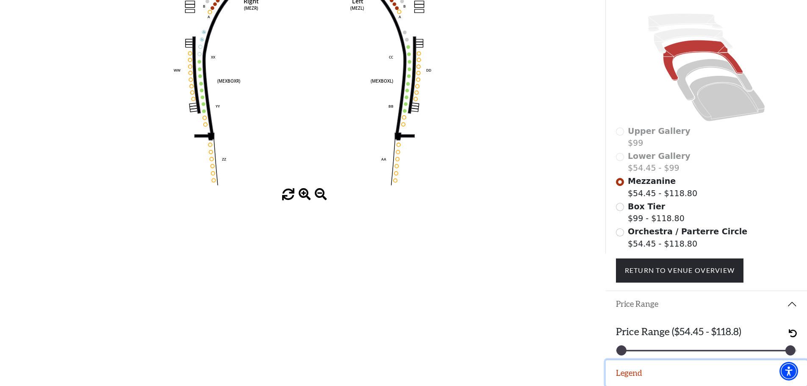
click at [627, 365] on button "Legend" at bounding box center [706, 373] width 201 height 26
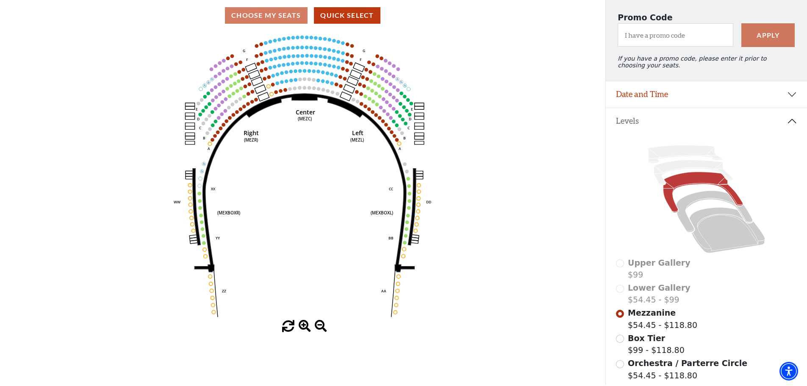
scroll to position [47, 0]
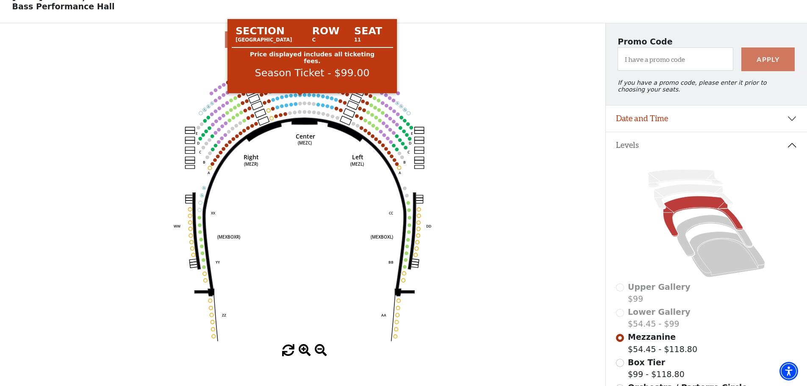
click at [300, 97] on circle at bounding box center [299, 94] width 3 height 3
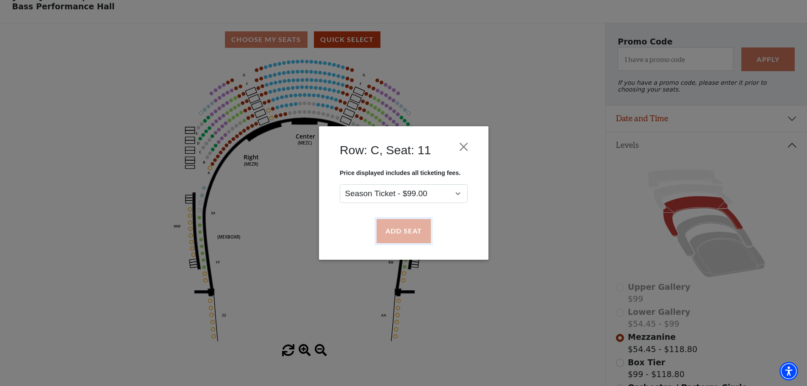
click at [394, 227] on button "Add Seat" at bounding box center [403, 231] width 54 height 24
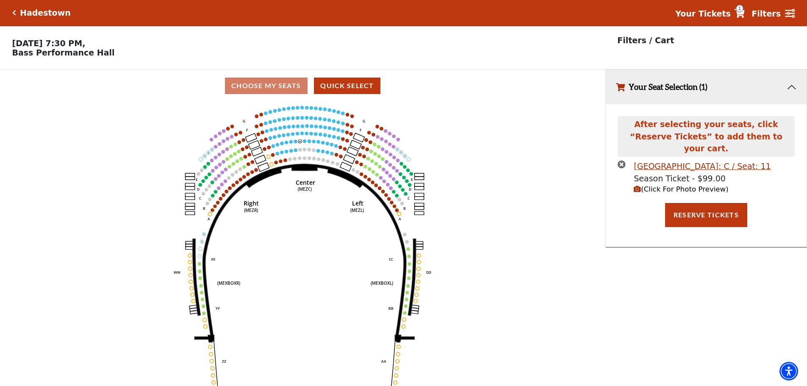
scroll to position [0, 0]
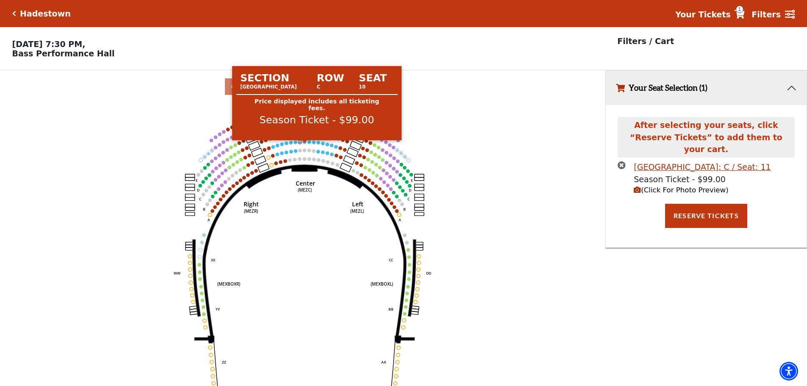
click at [305, 144] on circle at bounding box center [304, 141] width 3 height 3
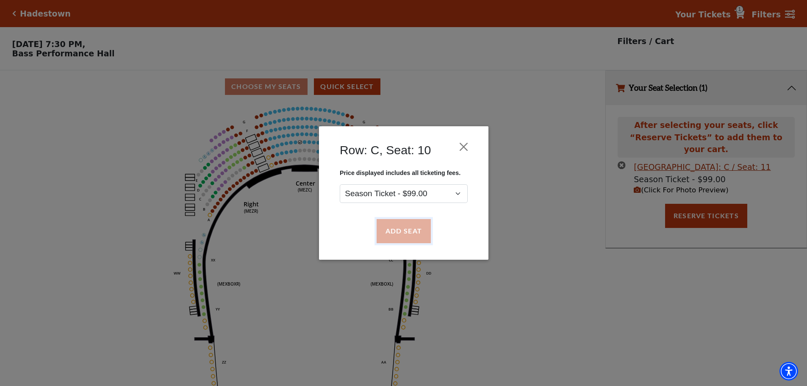
click at [391, 225] on button "Add Seat" at bounding box center [403, 231] width 54 height 24
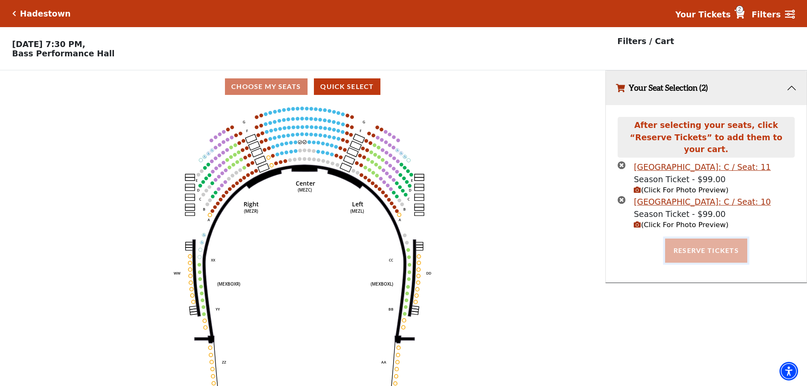
click at [693, 239] on button "Reserve Tickets" at bounding box center [706, 251] width 82 height 24
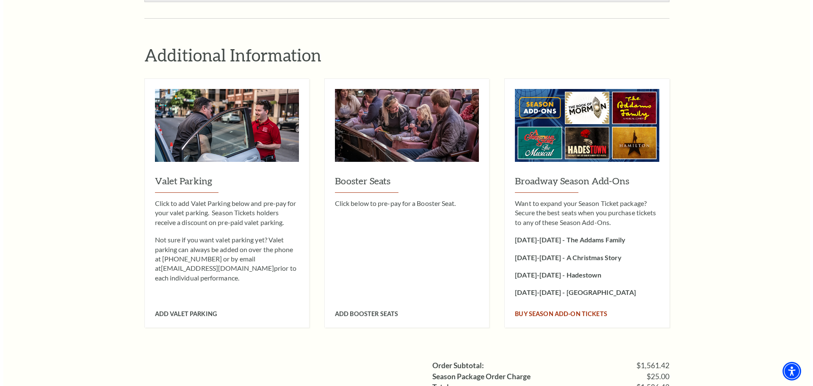
scroll to position [1102, 0]
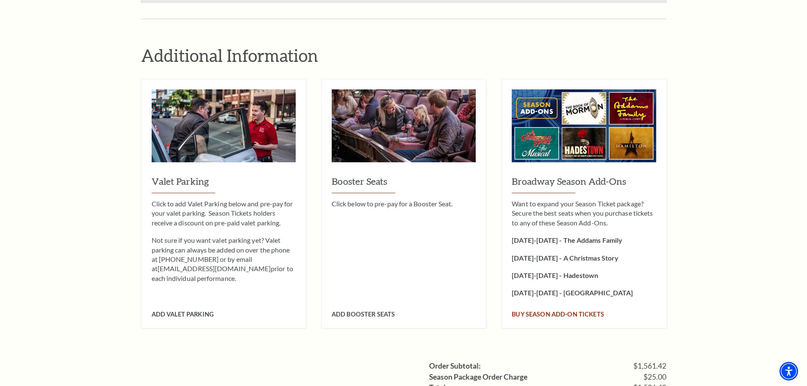
click at [548, 311] on span "Buy Season Add-On tickets" at bounding box center [558, 314] width 92 height 7
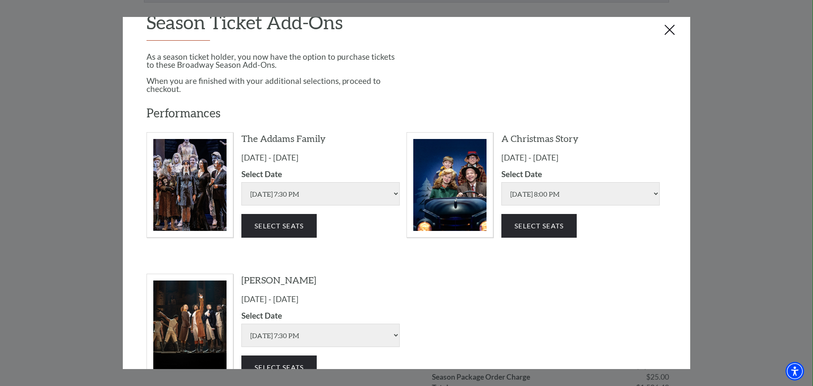
scroll to position [42, 0]
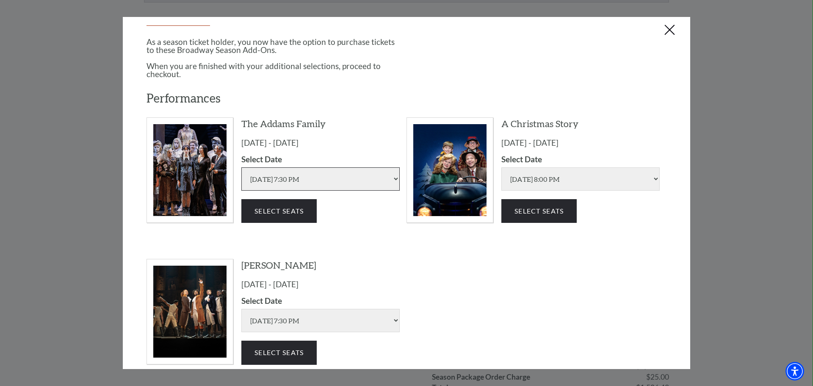
click at [309, 181] on select "[DATE] 7:30 PM [DATE] 1:30 PM [DATE] 7:30 PM [DATE] 1:30 PM [DATE] 6:30 PM" at bounding box center [320, 178] width 158 height 23
select select "6294"
click at [241, 167] on select "[DATE] 7:30 PM [DATE] 1:30 PM [DATE] 7:30 PM [DATE] 1:30 PM [DATE] 6:30 PM" at bounding box center [320, 178] width 158 height 23
click at [299, 210] on button "Select Seats" at bounding box center [278, 211] width 75 height 24
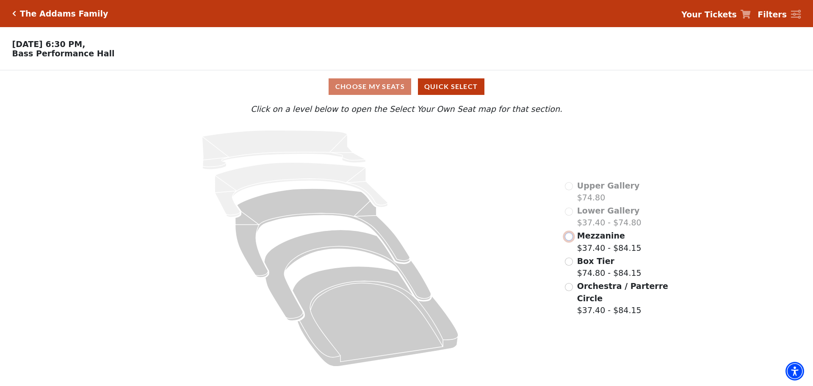
click at [572, 240] on input "Mezzanine$37.40 - $84.15\a" at bounding box center [569, 237] width 8 height 8
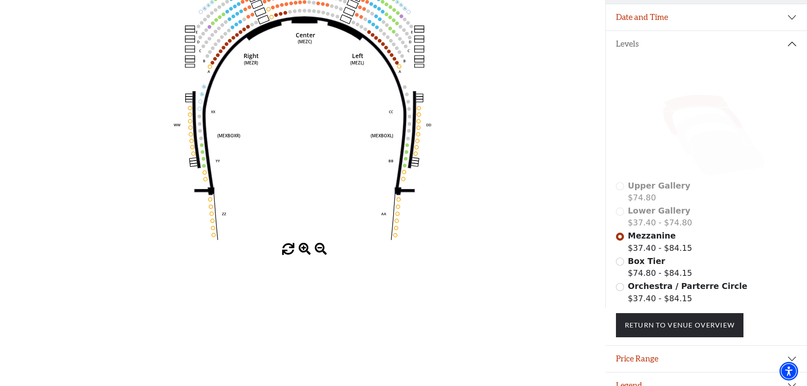
scroll to position [166, 0]
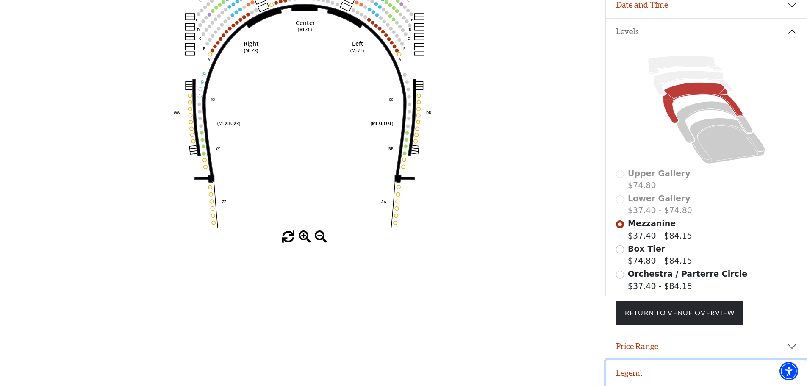
click at [629, 366] on button "Legend" at bounding box center [706, 373] width 201 height 26
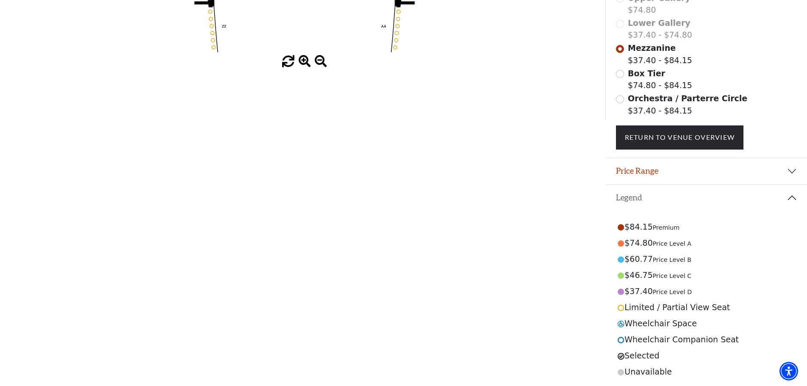
scroll to position [294, 0]
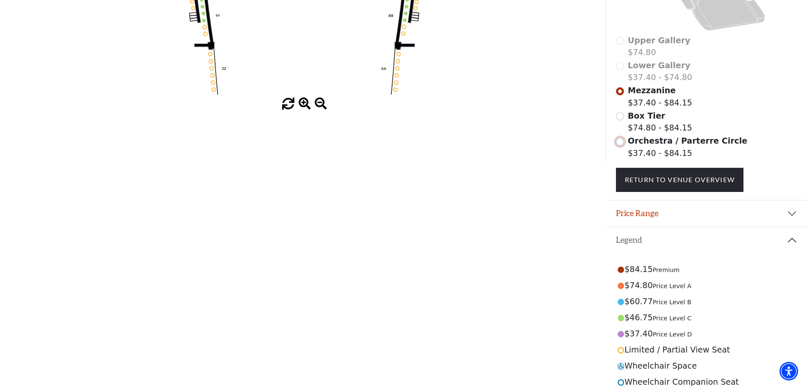
click at [622, 146] on input "Orchestra / Parterre Circle$37.40 - $84.15\a" at bounding box center [620, 142] width 8 height 8
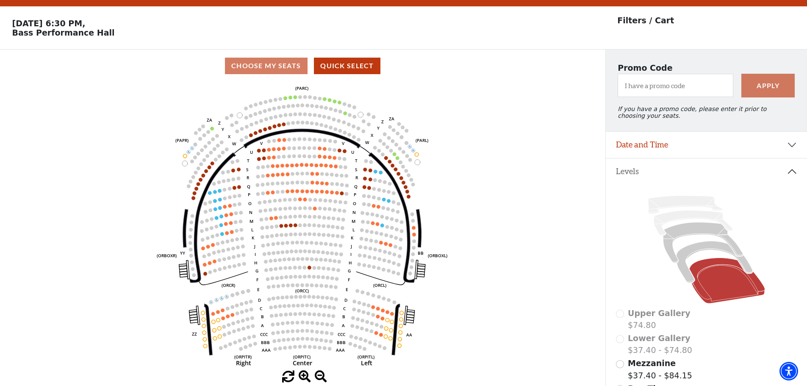
scroll to position [39, 0]
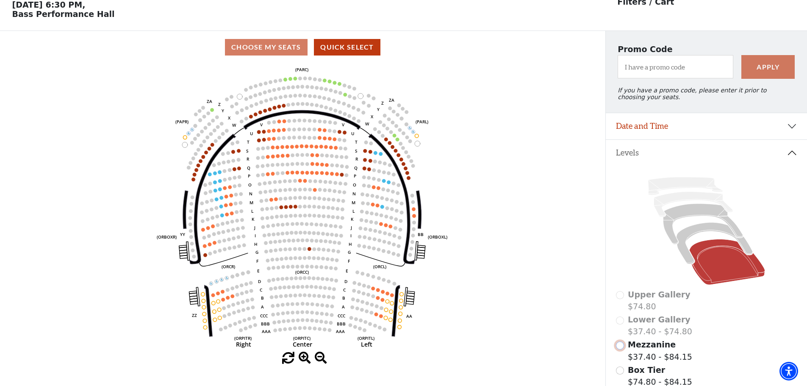
click at [622, 350] on input "Mezzanine$37.40 - $84.15\a" at bounding box center [620, 345] width 8 height 8
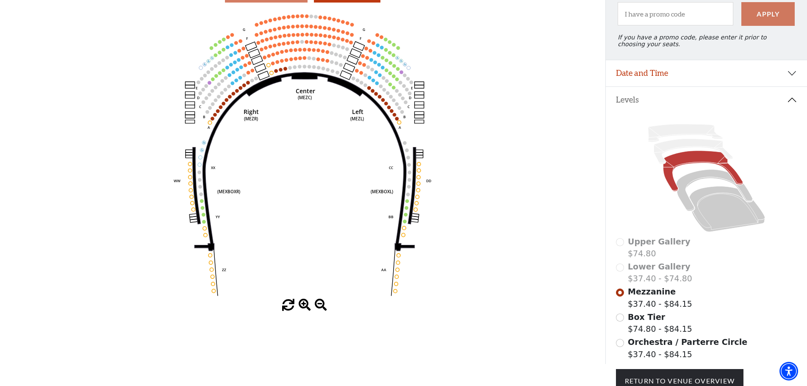
scroll to position [166, 0]
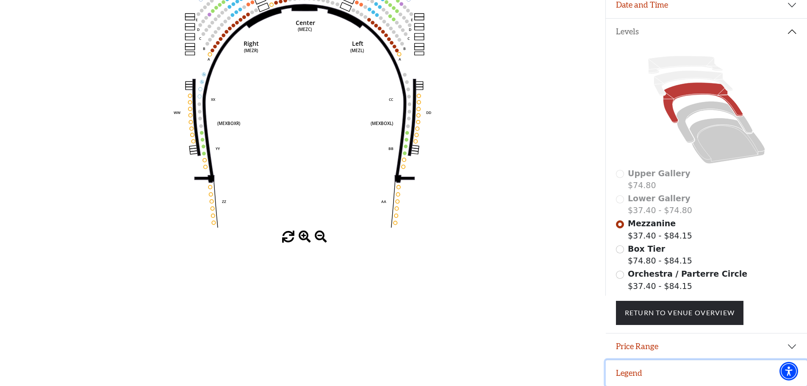
click at [623, 378] on button "Legend" at bounding box center [706, 373] width 201 height 26
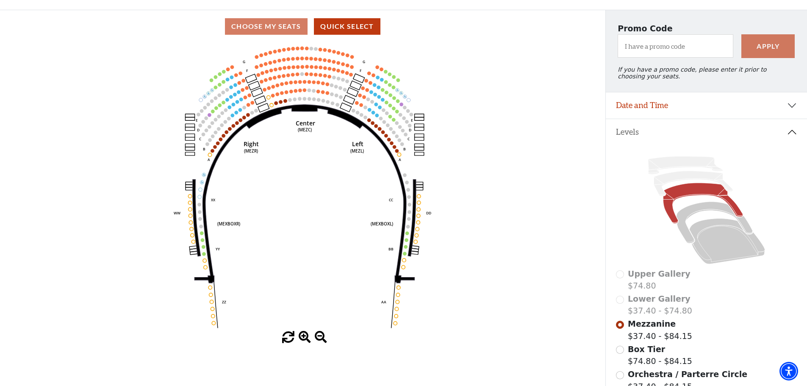
scroll to position [47, 0]
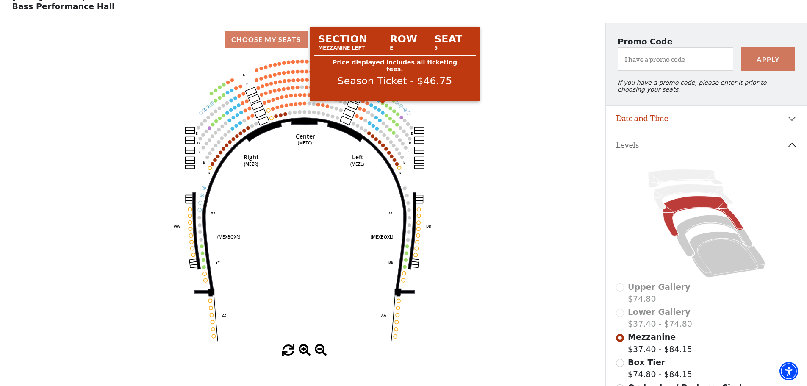
click at [383, 105] on circle at bounding box center [382, 102] width 3 height 3
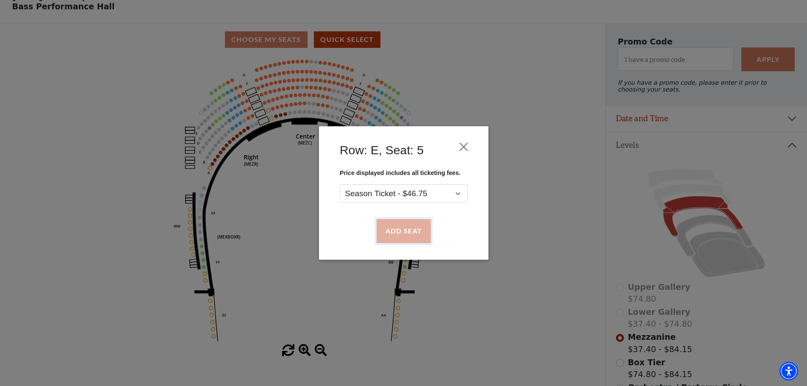
click at [401, 236] on button "Add Seat" at bounding box center [403, 231] width 54 height 24
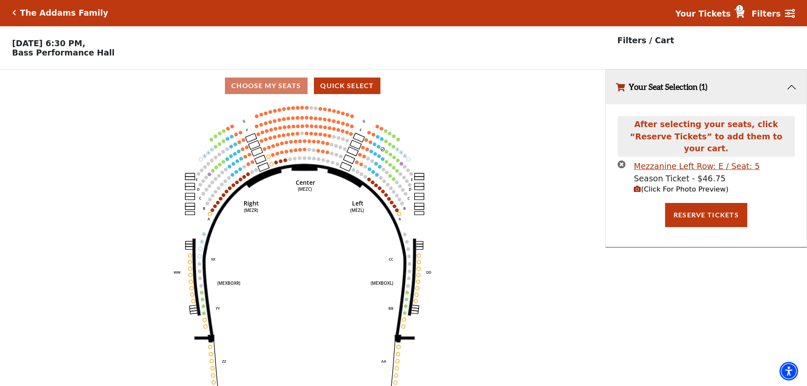
scroll to position [0, 0]
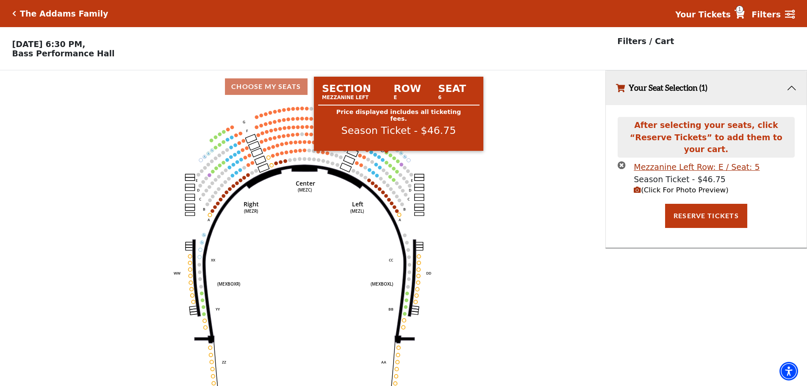
click at [387, 154] on circle at bounding box center [386, 152] width 3 height 3
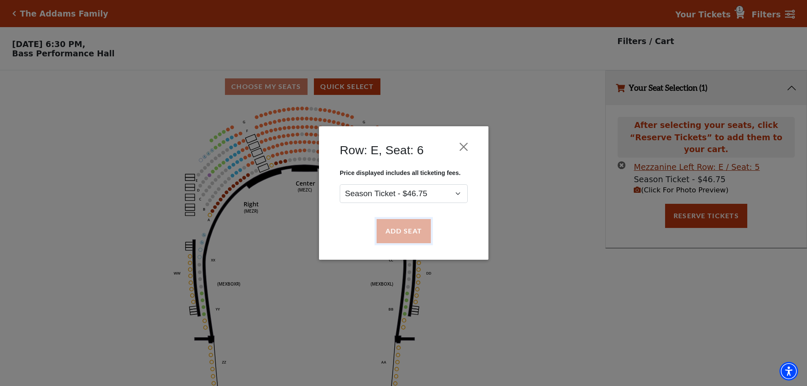
drag, startPoint x: 409, startPoint y: 228, endPoint x: 406, endPoint y: 223, distance: 5.9
click at [408, 228] on button "Add Seat" at bounding box center [403, 231] width 54 height 24
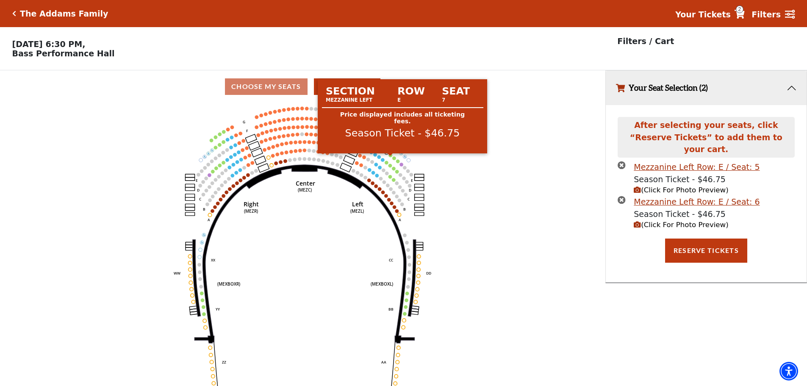
click at [391, 157] on circle at bounding box center [390, 154] width 3 height 3
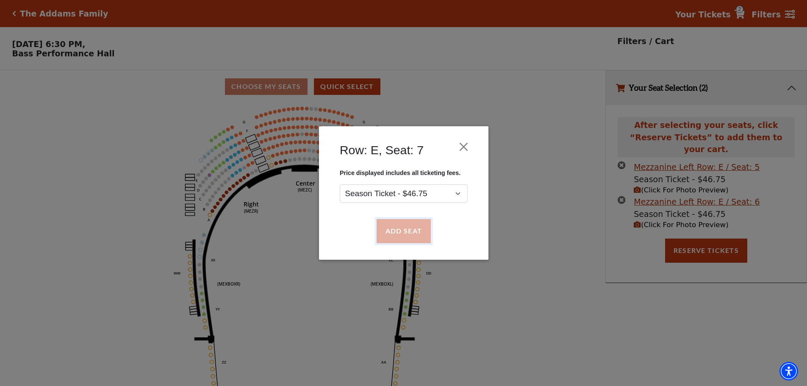
click at [409, 231] on button "Add Seat" at bounding box center [403, 231] width 54 height 24
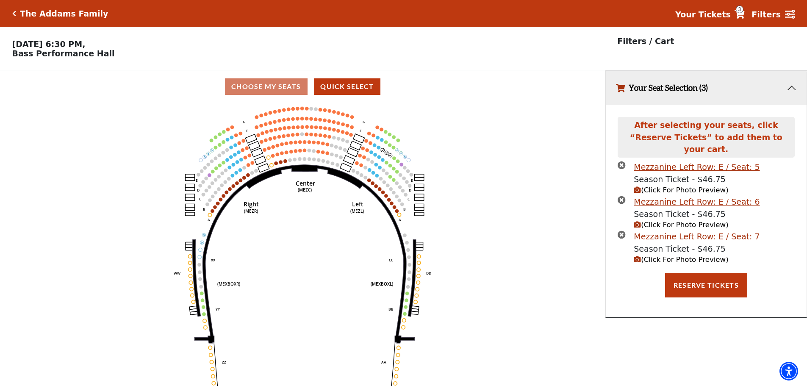
click at [394, 160] on circle at bounding box center [394, 157] width 3 height 3
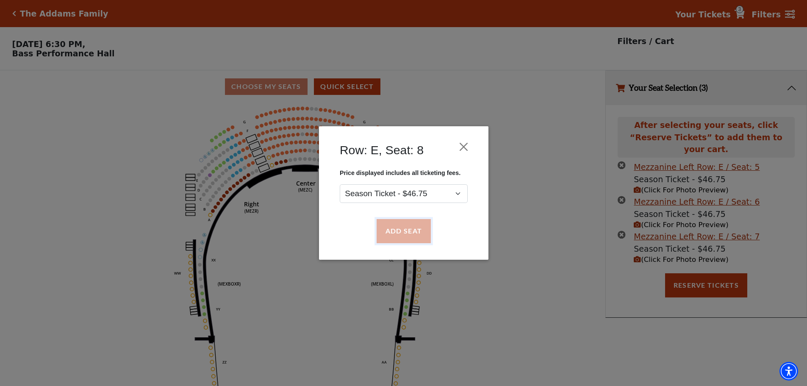
click at [401, 234] on button "Add Seat" at bounding box center [403, 231] width 54 height 24
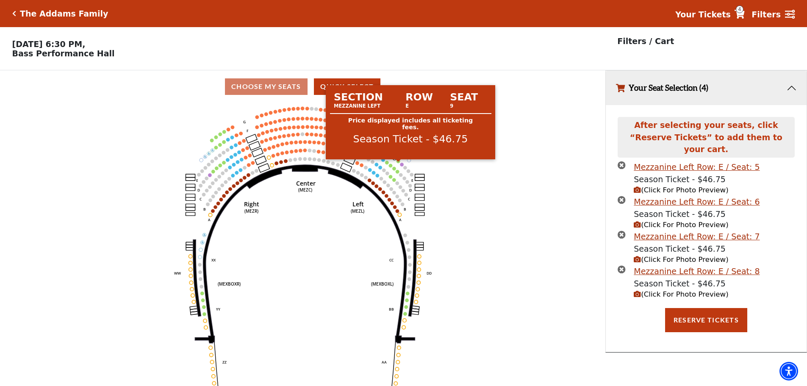
click at [397, 163] on circle at bounding box center [398, 160] width 3 height 3
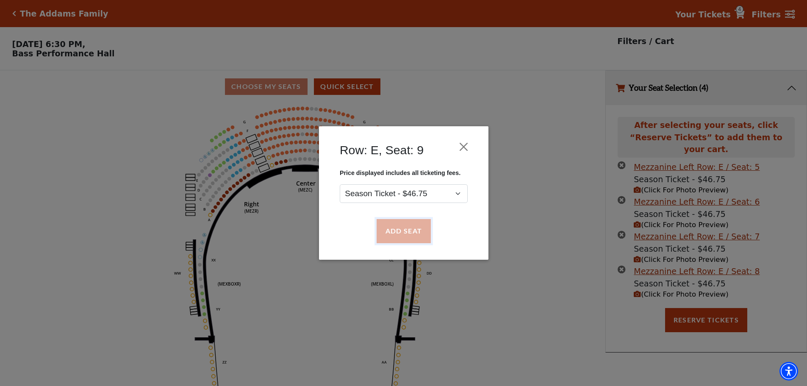
click at [412, 230] on button "Add Seat" at bounding box center [403, 231] width 54 height 24
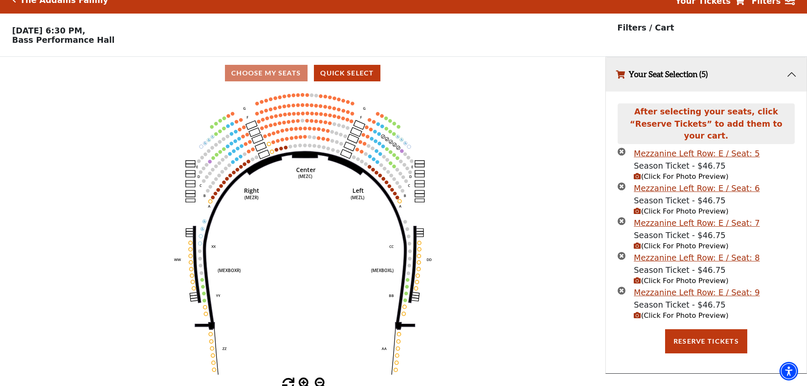
scroll to position [21, 0]
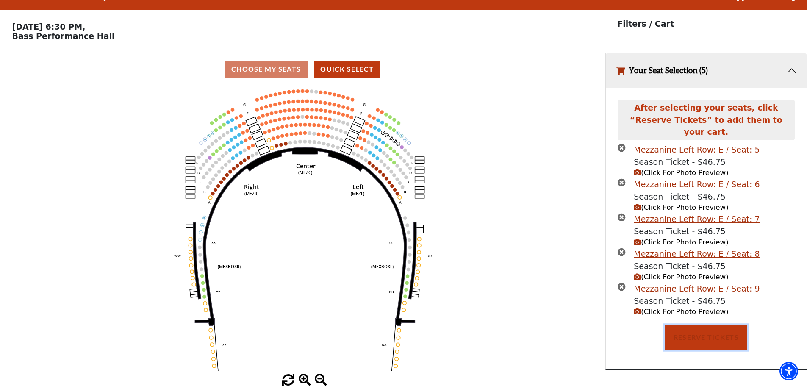
click at [701, 328] on button "Reserve Tickets" at bounding box center [706, 337] width 82 height 24
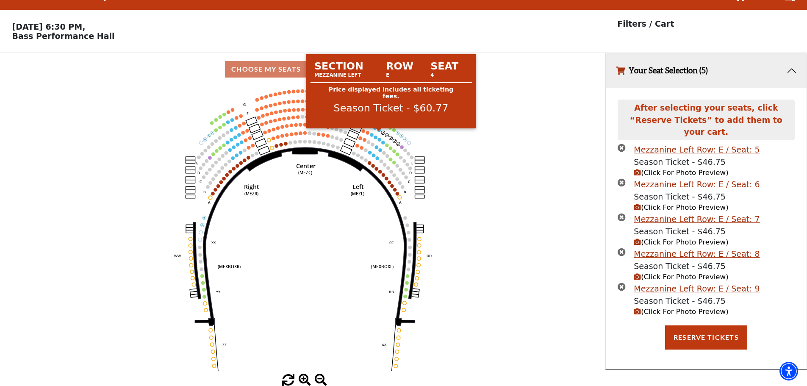
click at [379, 129] on circle at bounding box center [378, 129] width 3 height 3
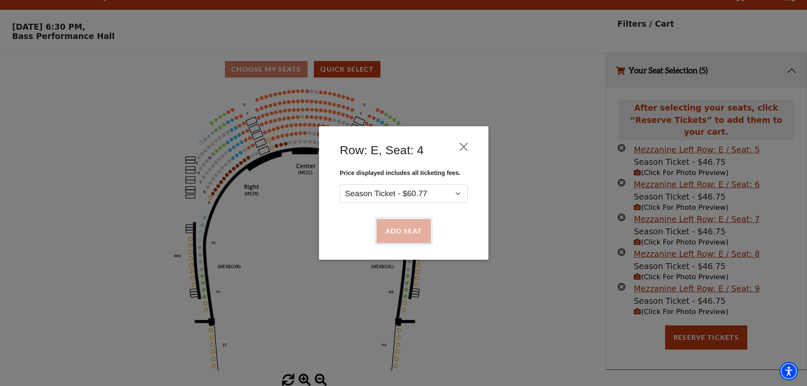
click at [416, 228] on button "Add Seat" at bounding box center [403, 231] width 54 height 24
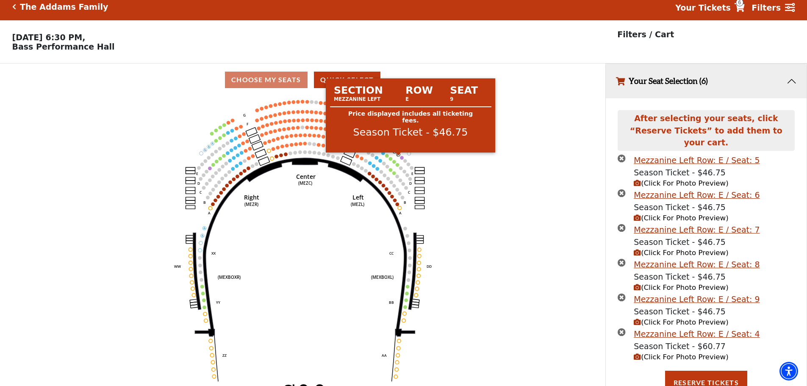
click at [397, 156] on circle at bounding box center [398, 154] width 3 height 3
click at [399, 156] on circle at bounding box center [398, 154] width 3 height 3
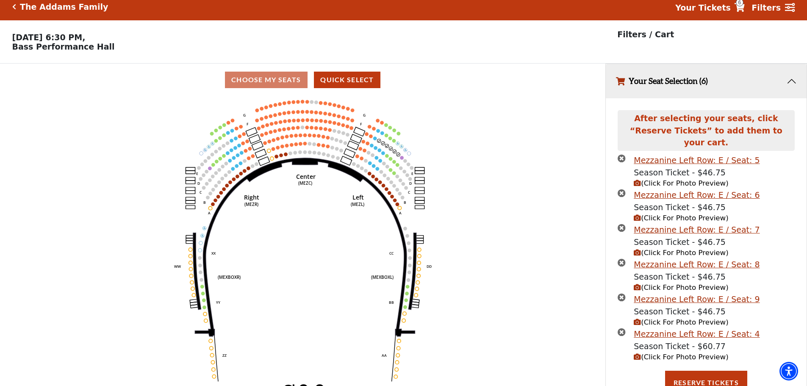
click at [460, 172] on icon "Center (MEZC) Right (MEZR) Left (MEZL) (MEXBOXR) (MEXBOXL) XX WW CC DD YY BB ZZ…" at bounding box center [302, 240] width 545 height 289
click at [624, 293] on icon "times-circle" at bounding box center [622, 297] width 8 height 8
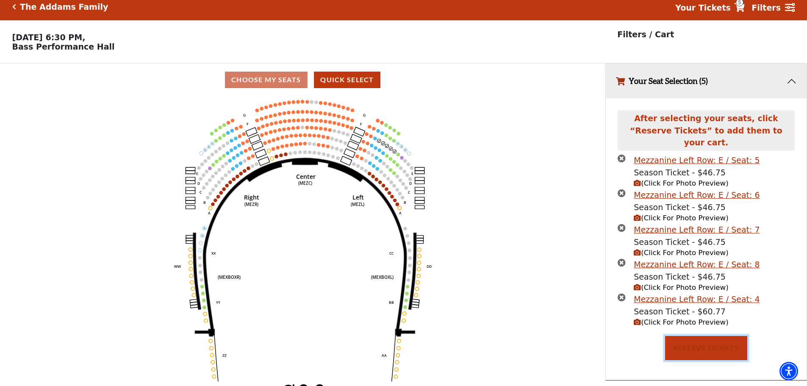
click at [711, 342] on button "Reserve Tickets" at bounding box center [706, 348] width 82 height 24
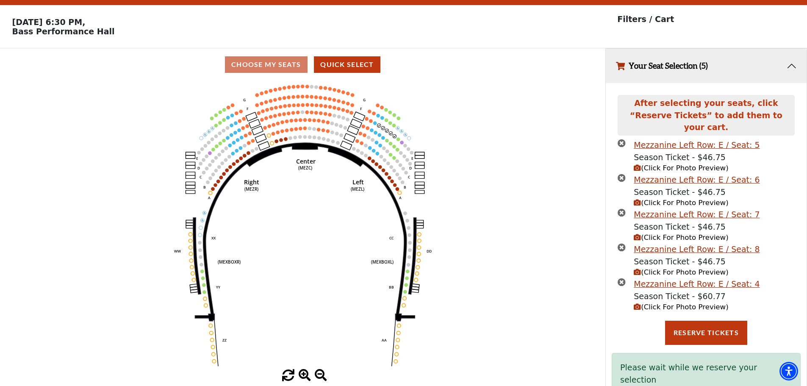
scroll to position [30, 0]
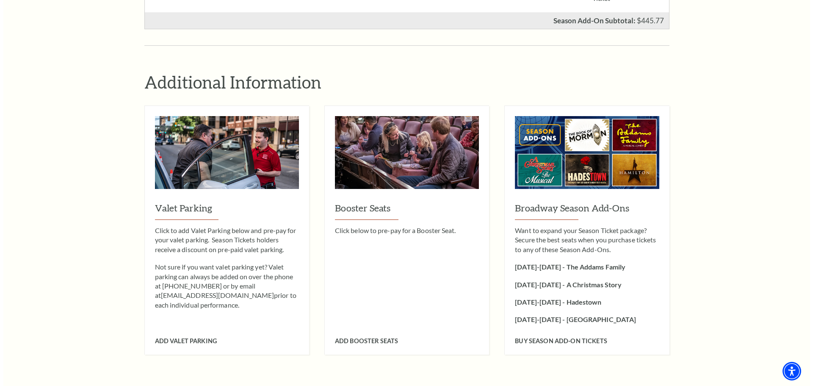
scroll to position [1313, 0]
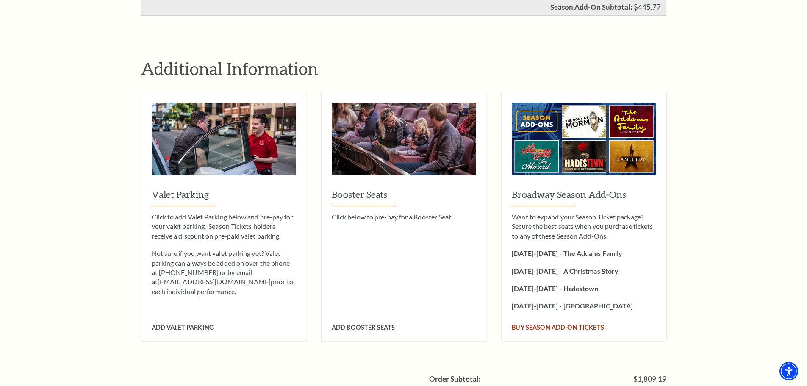
click at [548, 324] on span "Buy Season Add-On tickets" at bounding box center [558, 327] width 92 height 7
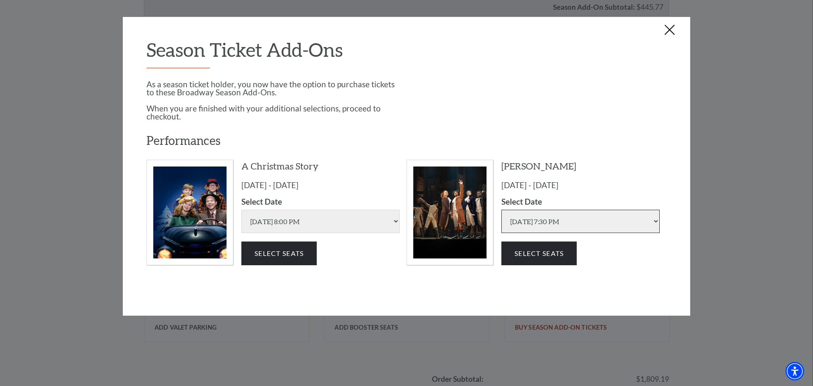
click at [547, 224] on select "[DATE] 7:30 PM [DATE] 1:30 PM [DATE] 7:30 PM [DATE] 7:30 PM [DATE] 1:30 PM [DAT…" at bounding box center [581, 221] width 158 height 23
select select "6311"
click at [502, 210] on select "[DATE] 7:30 PM [DATE] 1:30 PM [DATE] 7:30 PM [DATE] 7:30 PM [DATE] 1:30 PM [DAT…" at bounding box center [581, 221] width 158 height 23
click at [526, 256] on button "Select Seats" at bounding box center [539, 253] width 75 height 24
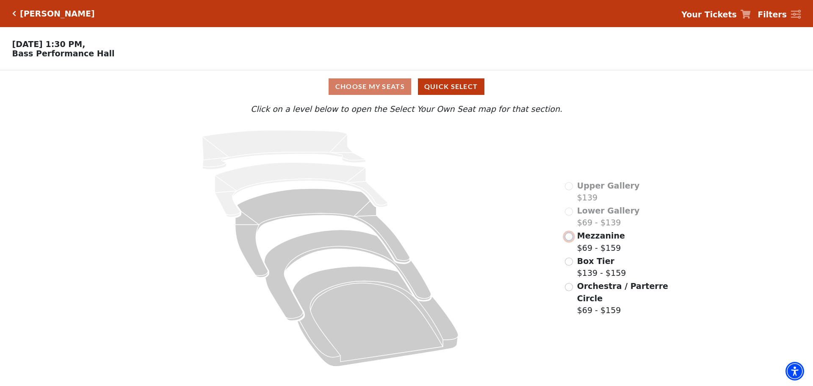
click at [570, 241] on input "Mezzanine$69 - $159\a" at bounding box center [569, 237] width 8 height 8
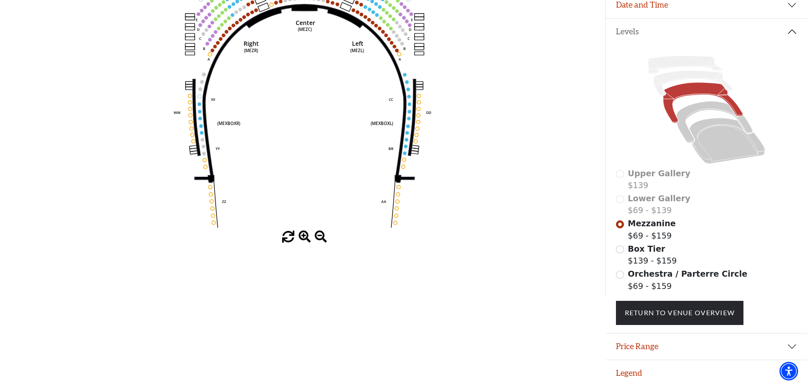
scroll to position [110, 0]
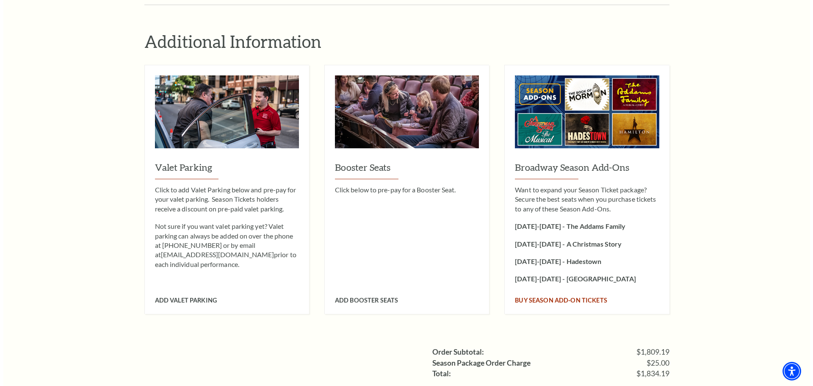
scroll to position [1356, 0]
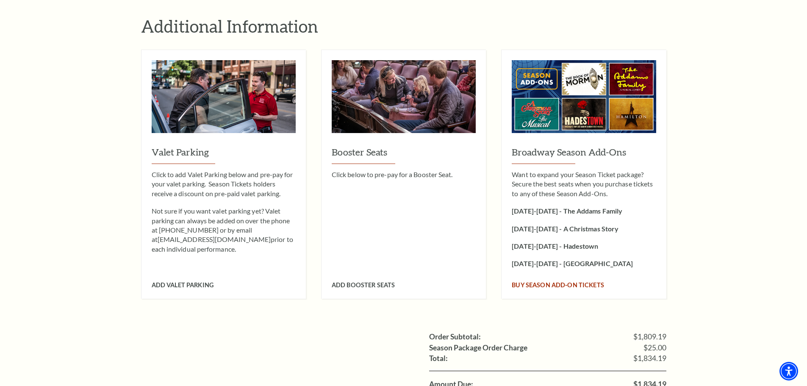
click at [554, 259] on strong "[DATE]-[DATE] - [GEOGRAPHIC_DATA]" at bounding box center [572, 263] width 121 height 8
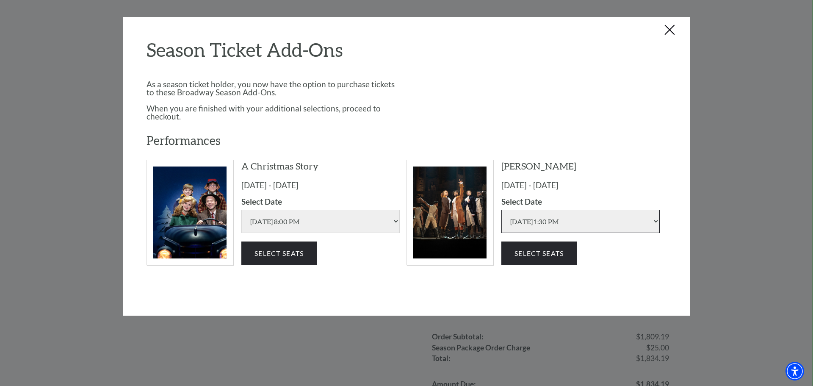
click at [555, 221] on select "[DATE] 7:30 PM [DATE] 1:30 PM [DATE] 7:30 PM [DATE] 7:30 PM [DATE] 1:30 PM [DAT…" at bounding box center [581, 221] width 158 height 23
select select "6319"
click at [502, 210] on select "[DATE] 7:30 PM [DATE] 1:30 PM [DATE] 7:30 PM [DATE] 7:30 PM [DATE] 1:30 PM [DAT…" at bounding box center [581, 221] width 158 height 23
click at [544, 252] on button "Select Seats" at bounding box center [539, 253] width 75 height 24
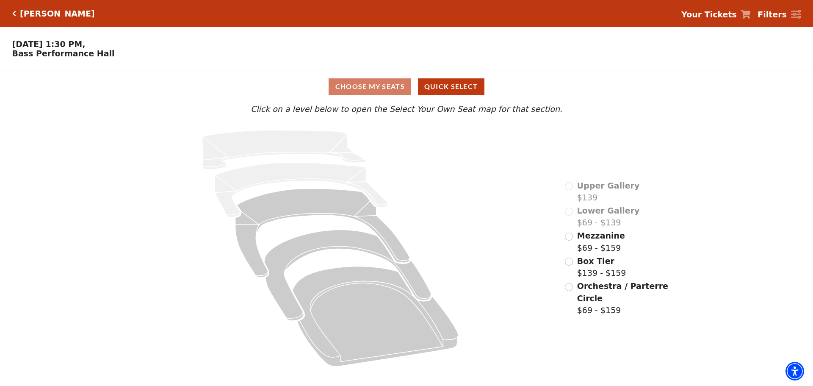
click at [15, 14] on icon "Click here to go back to filters" at bounding box center [14, 14] width 4 height 6
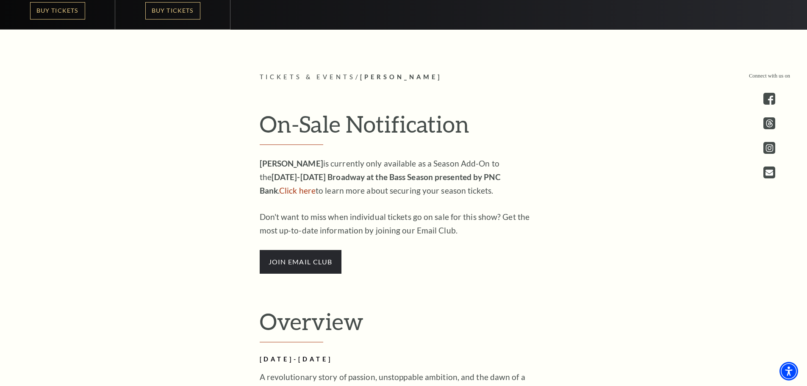
scroll to position [381, 0]
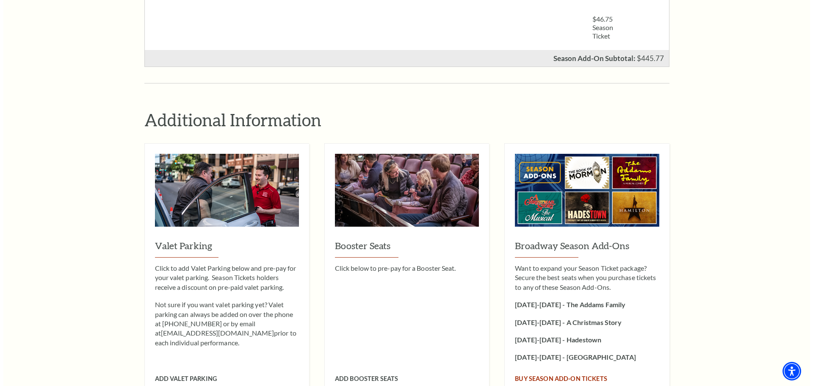
scroll to position [1271, 0]
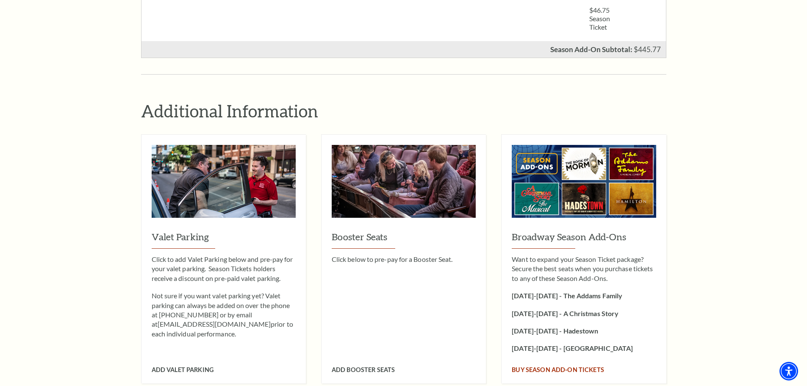
click at [551, 230] on h3 "Broadway Season Add-Ons" at bounding box center [584, 239] width 144 height 18
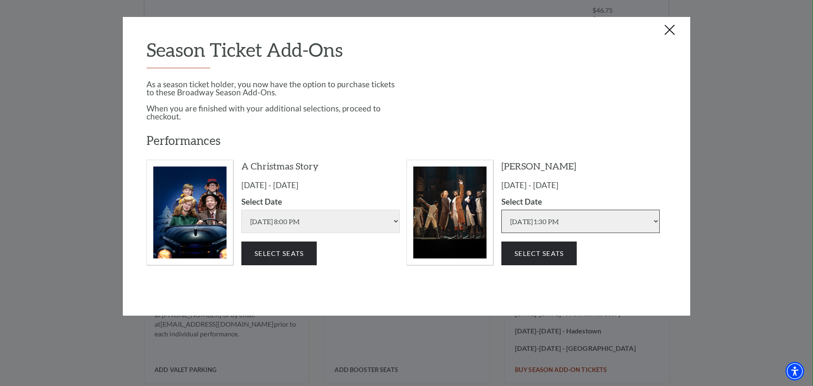
click at [547, 230] on select "Wednesday Jul 15 2026 | 7:30 PM Thursday Jul 16 2026 | 1:30 PM Thursday Jul 16 …" at bounding box center [581, 221] width 158 height 23
select select "6309"
click at [502, 210] on select "Wednesday Jul 15 2026 | 7:30 PM Thursday Jul 16 2026 | 1:30 PM Thursday Jul 16 …" at bounding box center [581, 221] width 158 height 23
click at [534, 252] on button "Select Seats" at bounding box center [539, 253] width 75 height 24
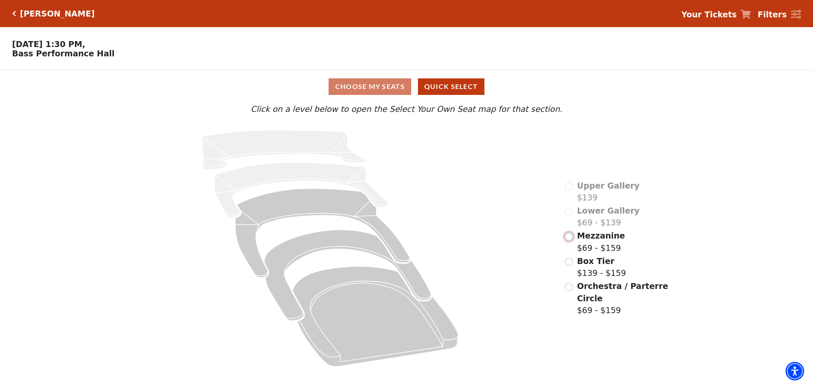
click at [568, 241] on input "Mezzanine$69 - $159\a" at bounding box center [569, 237] width 8 height 8
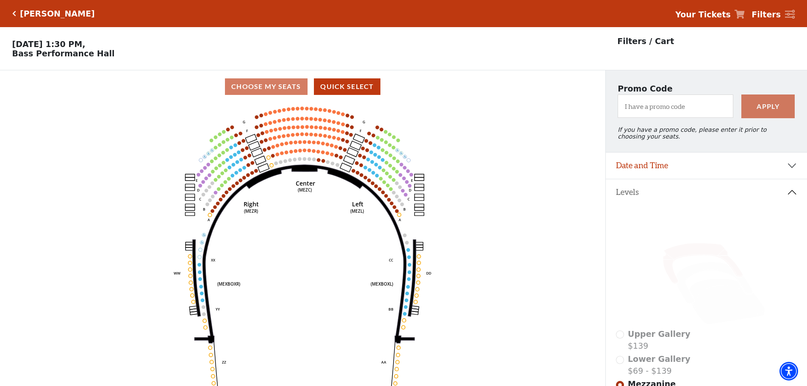
click at [731, 15] on strong "Your Tickets" at bounding box center [702, 14] width 55 height 9
click at [745, 15] on icon at bounding box center [740, 14] width 10 height 9
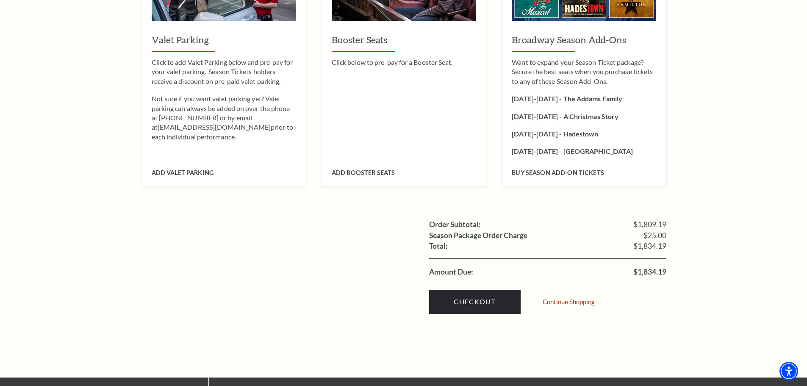
scroll to position [1483, 0]
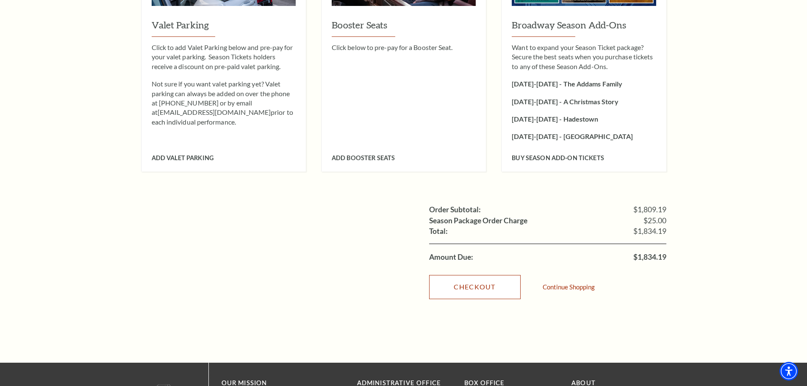
click at [487, 279] on link "Checkout" at bounding box center [475, 287] width 92 height 24
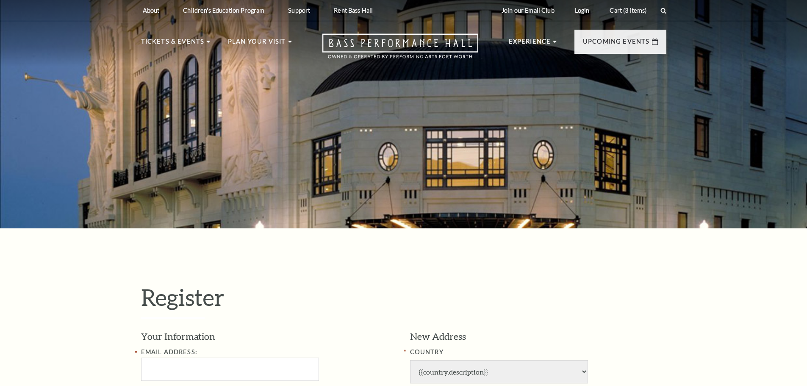
select select "1"
select select "TX"
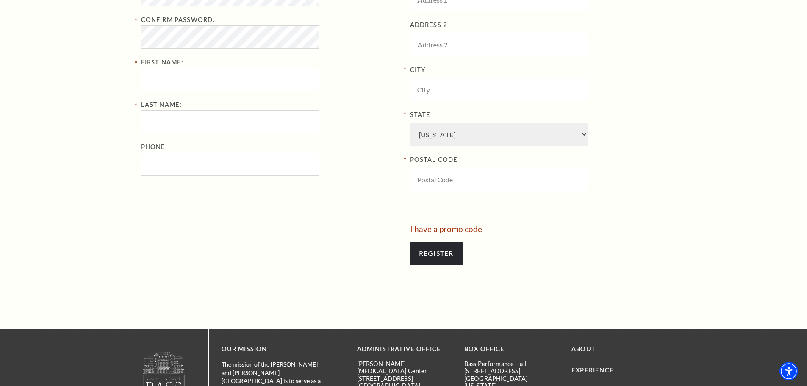
scroll to position [424, 0]
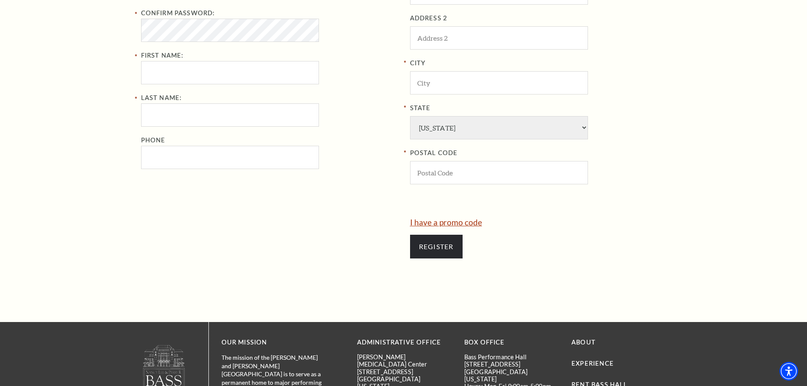
click at [450, 223] on link "I have a promo code" at bounding box center [446, 222] width 72 height 10
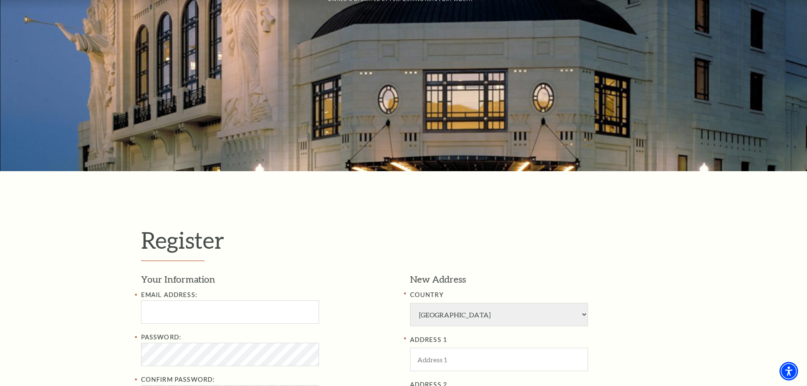
scroll to position [42, 0]
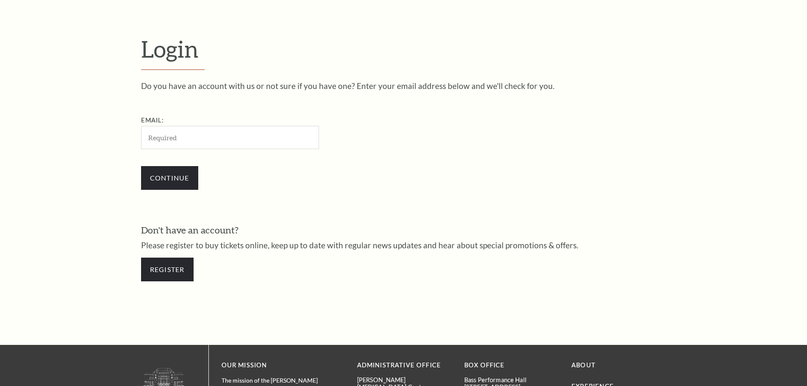
scroll to position [283, 0]
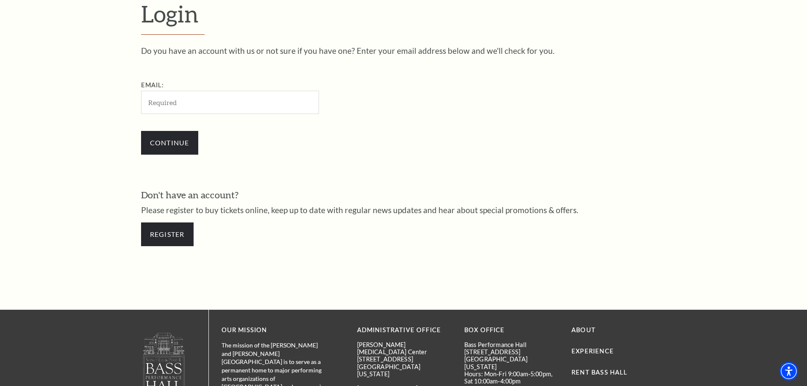
click at [191, 106] on input "Email:" at bounding box center [230, 102] width 178 height 23
type input "[EMAIL_ADDRESS][DOMAIN_NAME]"
click at [179, 147] on input "Continue" at bounding box center [169, 143] width 57 height 24
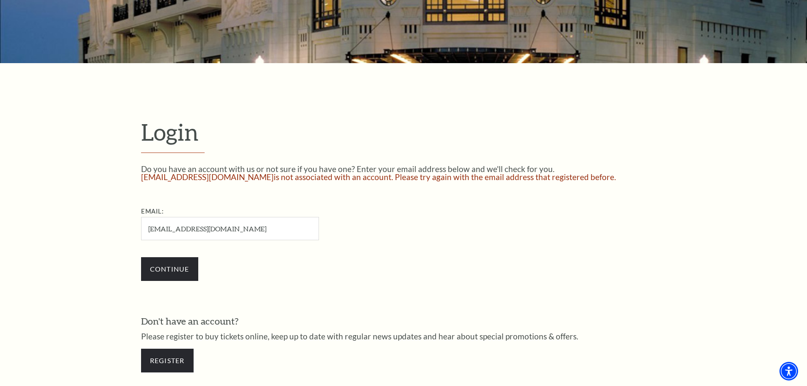
scroll to position [189, 0]
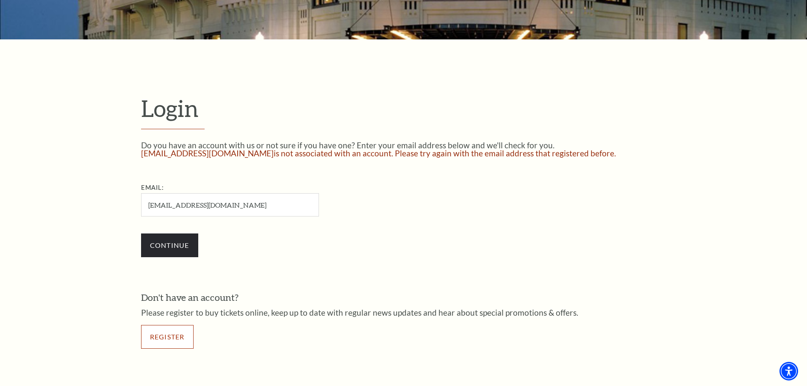
click at [176, 336] on link "Register" at bounding box center [167, 337] width 53 height 24
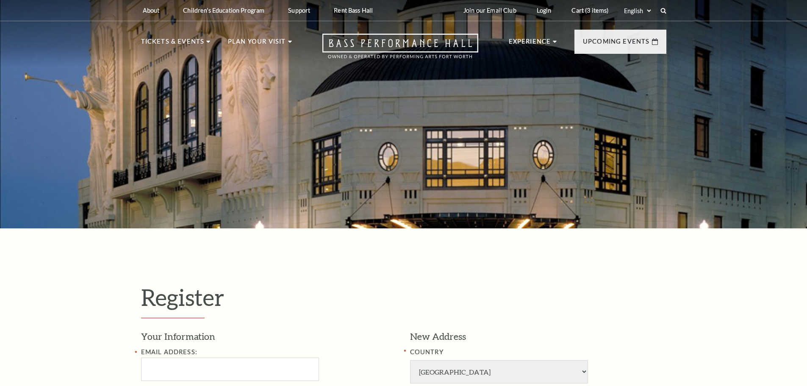
select select "1"
select select "[GEOGRAPHIC_DATA]"
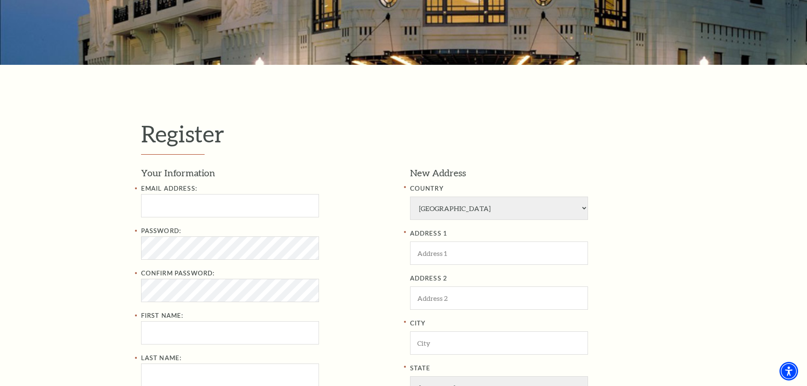
scroll to position [169, 0]
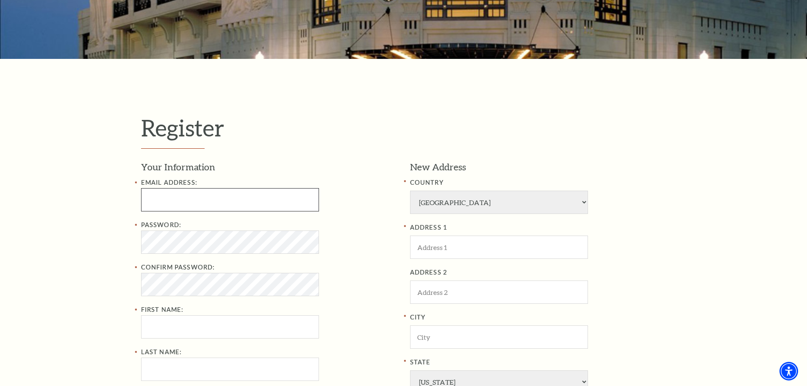
click at [178, 196] on input "Email Address:" at bounding box center [230, 199] width 178 height 23
type input "hilarybarham@gmail.com"
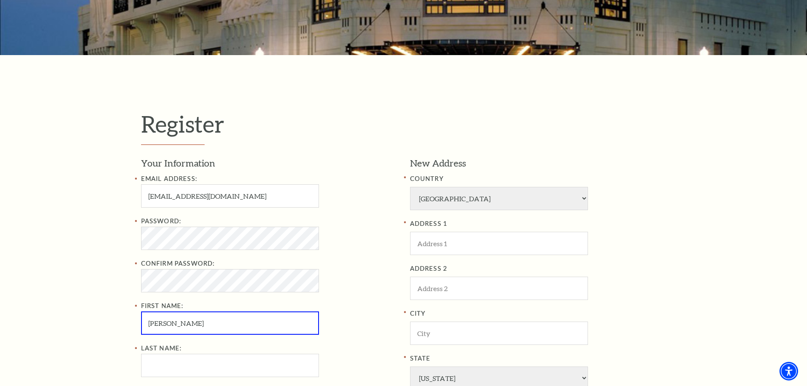
type input "Hilary"
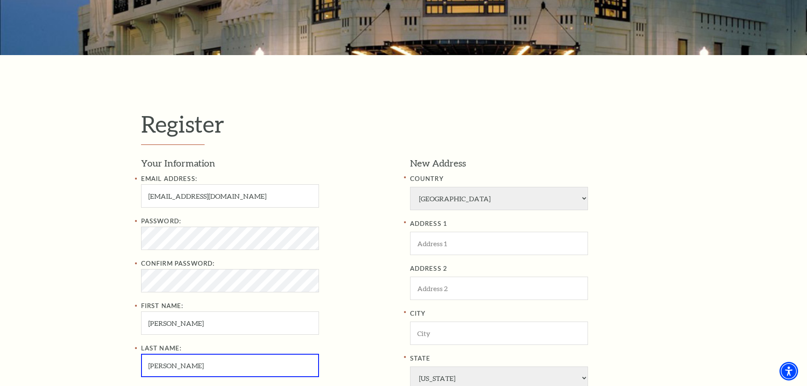
type input "Jones"
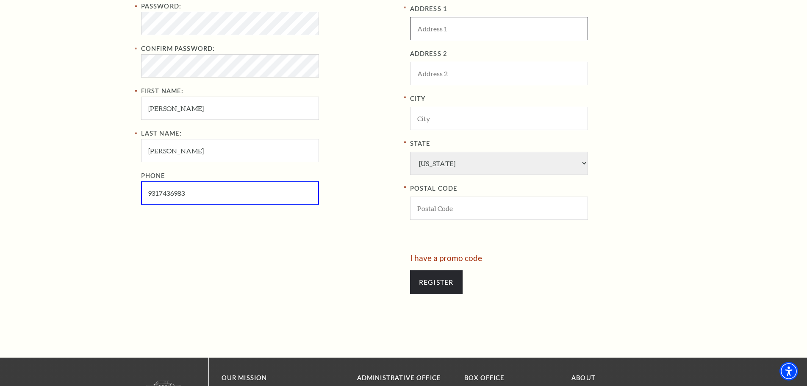
type input "931-743-6983"
type input "3500 JERSEY RD"
type input "MELISSA"
type input "75454"
type input "931-743-6983"
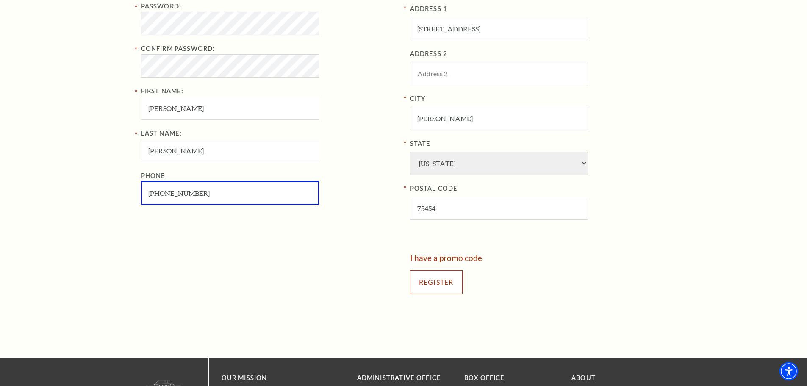
click at [437, 288] on input "Register" at bounding box center [436, 282] width 53 height 24
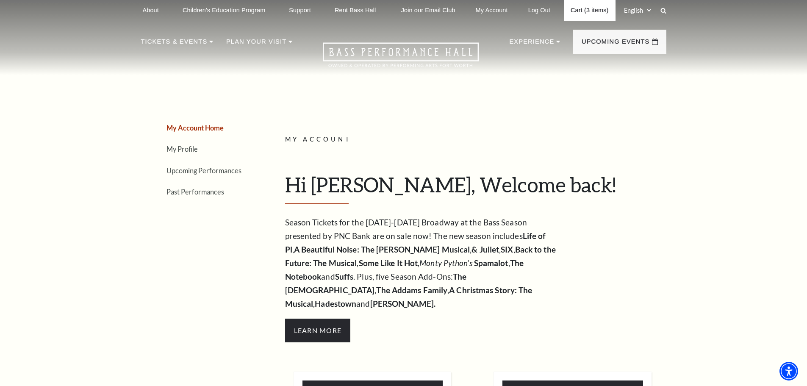
click at [588, 10] on link "Cart (3 items)" at bounding box center [589, 10] width 51 height 21
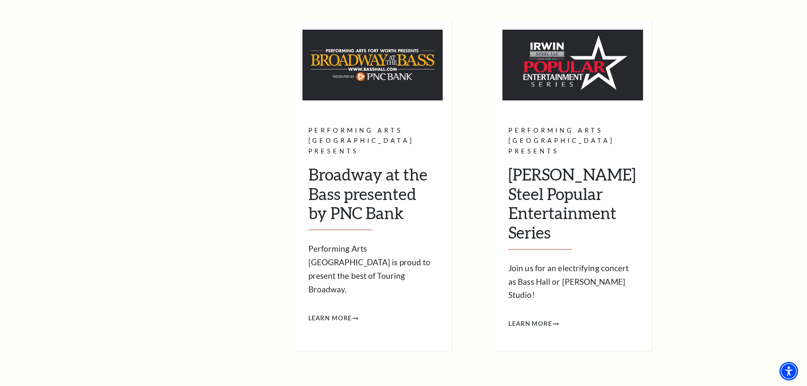
scroll to position [339, 0]
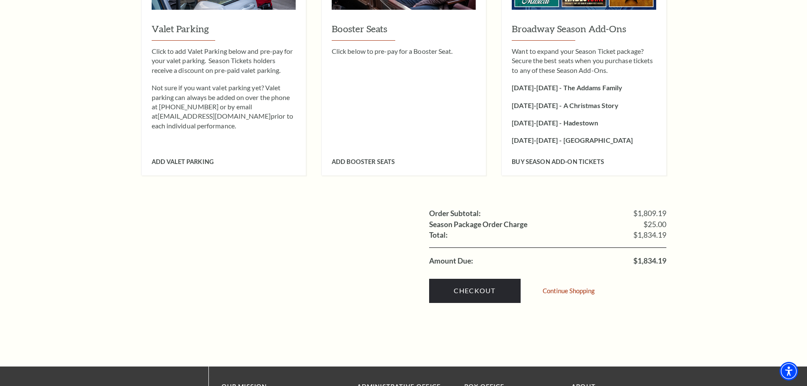
scroll to position [1610, 0]
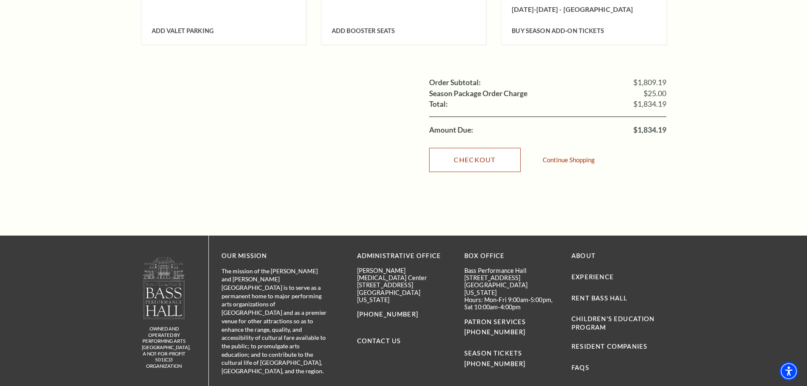
click at [466, 148] on link "Checkout" at bounding box center [475, 160] width 92 height 24
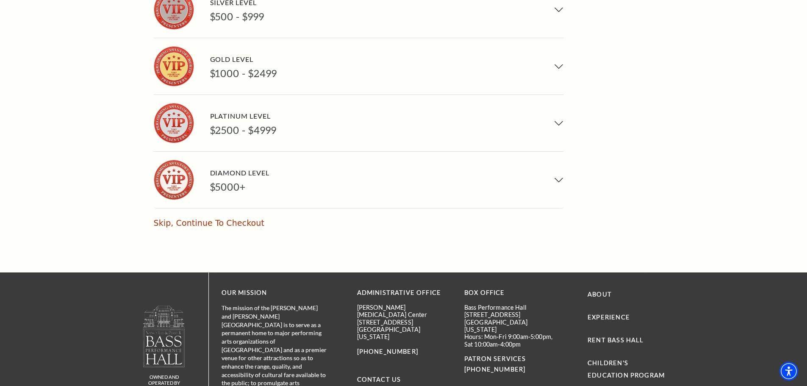
scroll to position [573, 0]
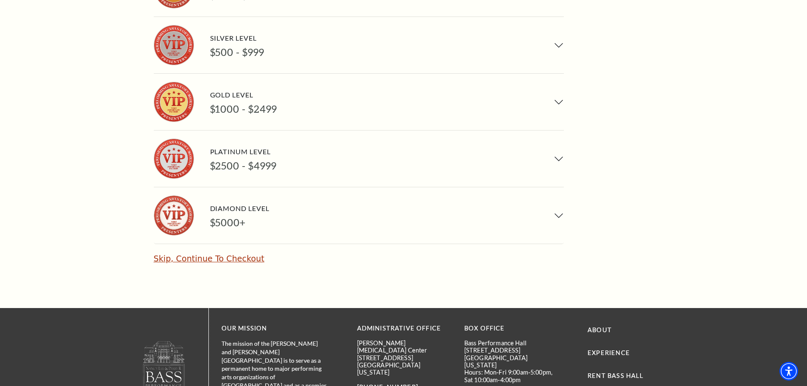
click at [203, 254] on link "Skip, Continue To Checkout" at bounding box center [209, 258] width 111 height 9
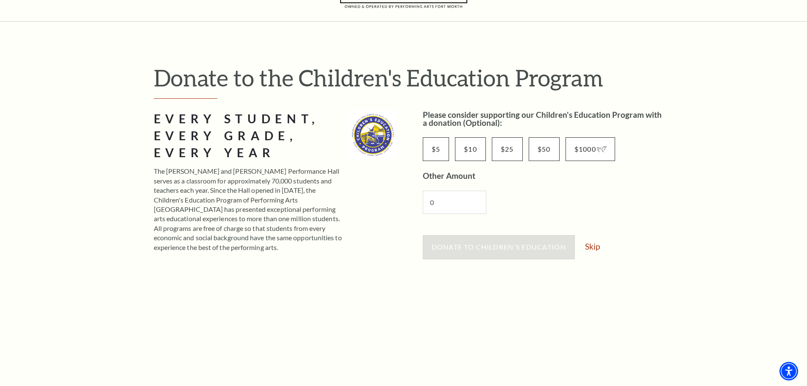
scroll to position [85, 0]
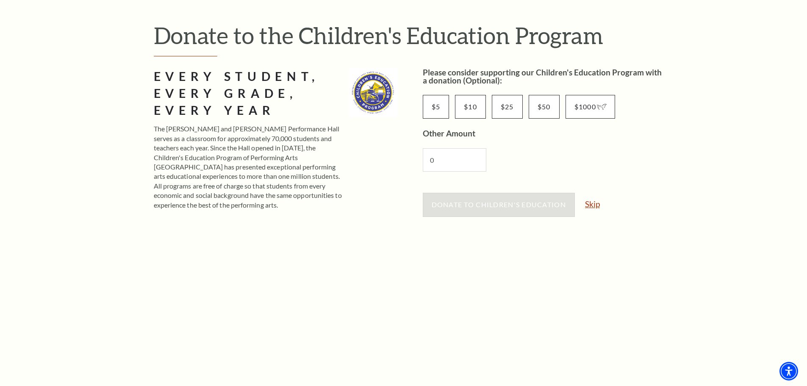
click at [591, 204] on link "Skip" at bounding box center [592, 204] width 15 height 8
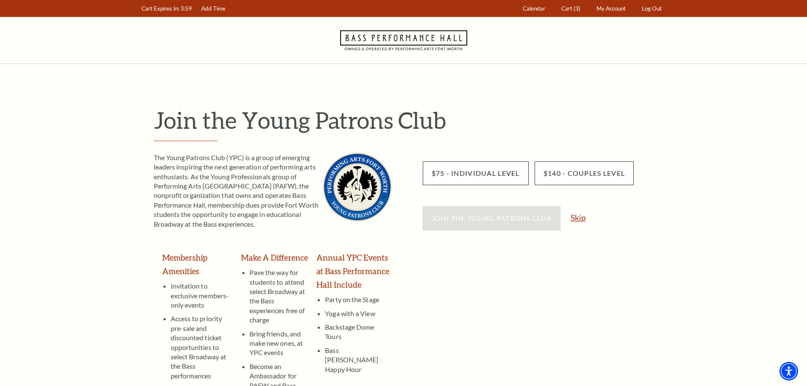
click at [581, 219] on link "Skip" at bounding box center [578, 218] width 15 height 8
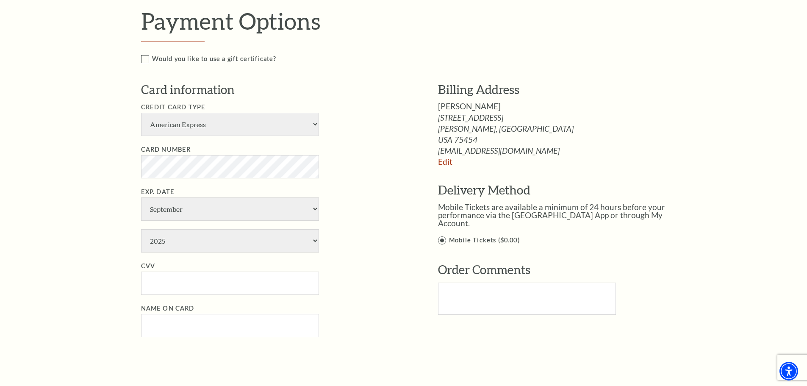
scroll to position [1229, 0]
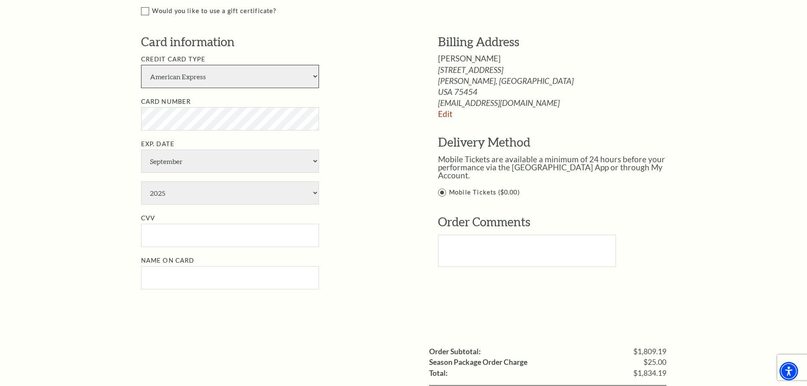
click at [222, 81] on select "American Express Visa Master Card Discover" at bounding box center [230, 76] width 178 height 23
select select "24"
click at [141, 65] on select "American Express Visa Master Card Discover" at bounding box center [230, 76] width 178 height 23
select select "3"
select select "2027"
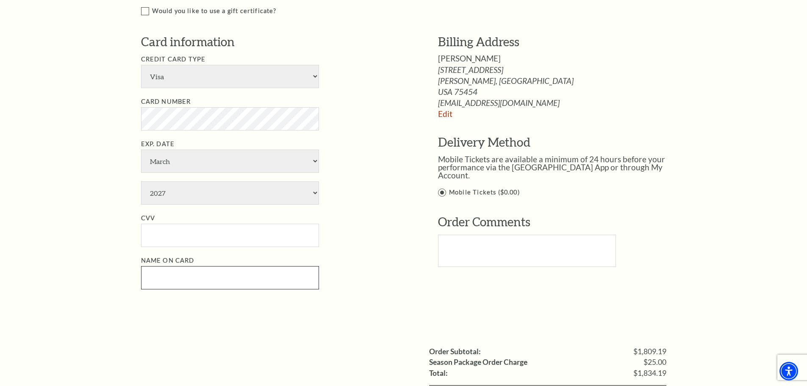
type input "Hilary Jones"
drag, startPoint x: 194, startPoint y: 88, endPoint x: 194, endPoint y: 75, distance: 13.1
click at [194, 75] on select "American Express Visa Master Card Discover" at bounding box center [230, 76] width 178 height 23
select select "25"
click at [141, 65] on select "American Express Visa Master Card Discover" at bounding box center [230, 76] width 178 height 23
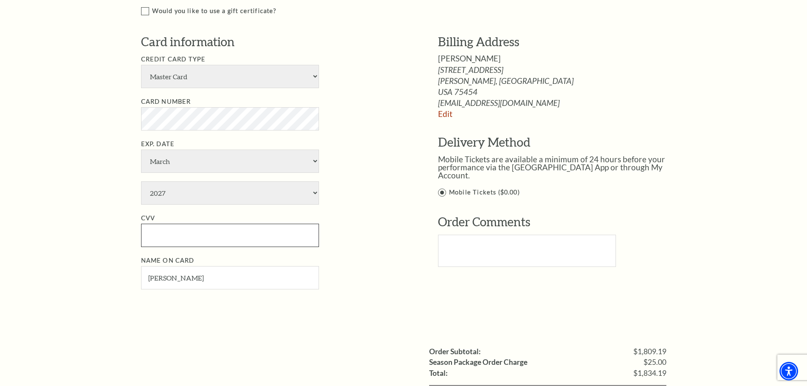
click at [182, 241] on input "CVV" at bounding box center [230, 235] width 178 height 23
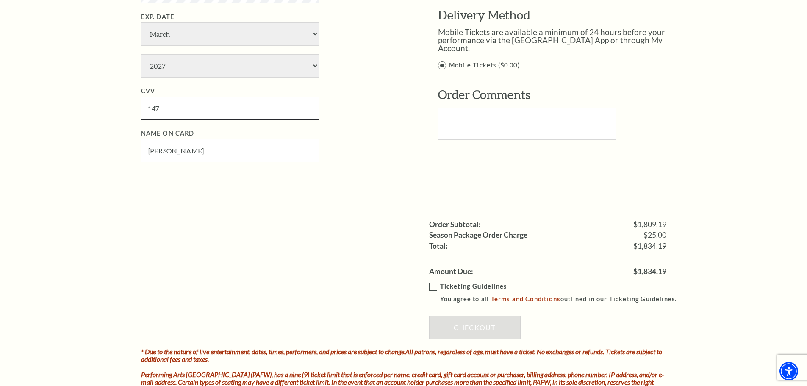
scroll to position [1398, 0]
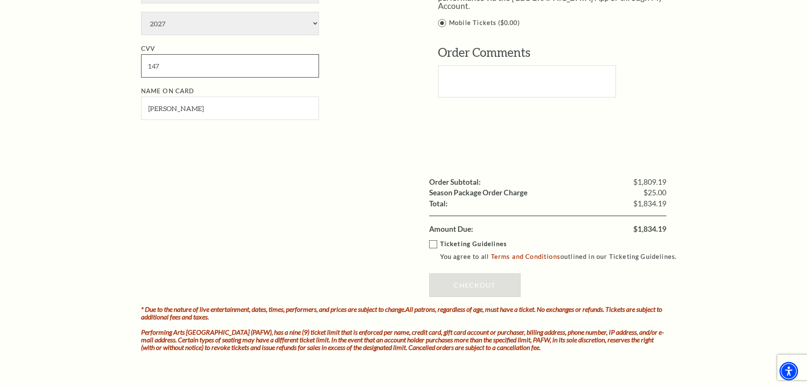
type input "147"
click at [434, 244] on label "Ticketing Guidelines You agree to all Terms and Conditions outlined in our Tick…" at bounding box center [556, 250] width 255 height 23
click at [0, 0] on input "Ticketing Guidelines You agree to all Terms and Conditions outlined in our Tick…" at bounding box center [0, 0] width 0 height 0
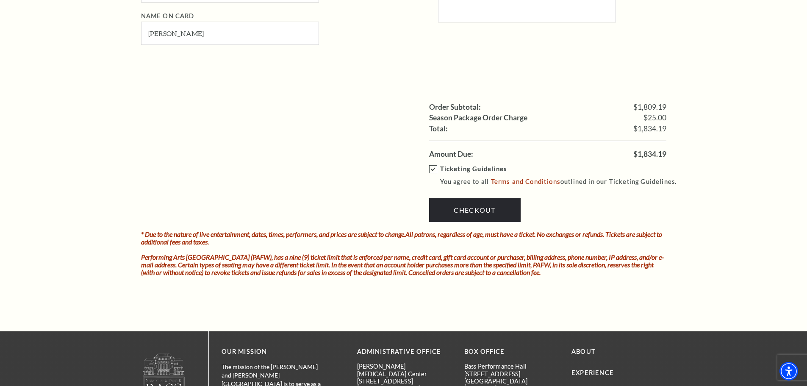
scroll to position [1525, 0]
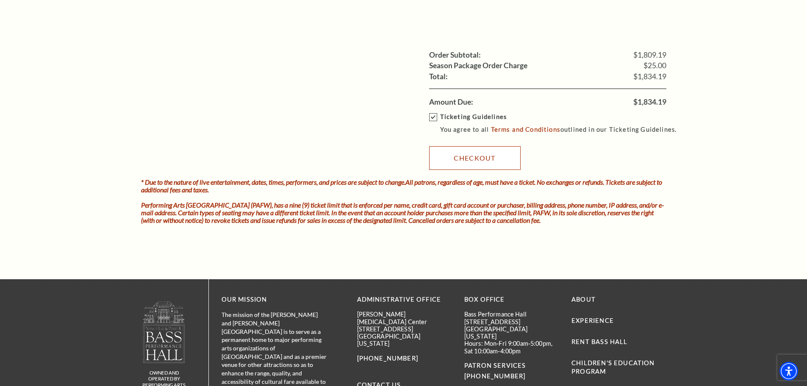
click at [455, 159] on link "Checkout" at bounding box center [475, 158] width 92 height 24
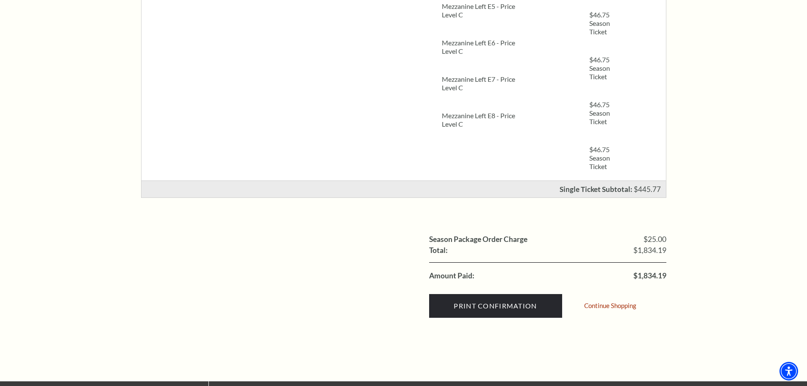
scroll to position [932, 0]
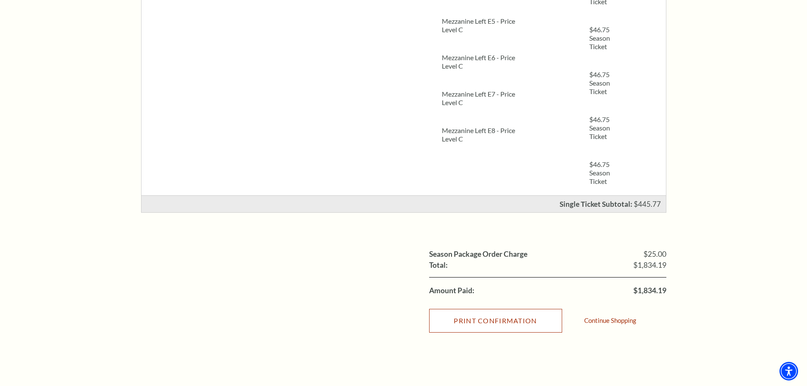
click at [486, 328] on input "Print Confirmation" at bounding box center [495, 321] width 133 height 24
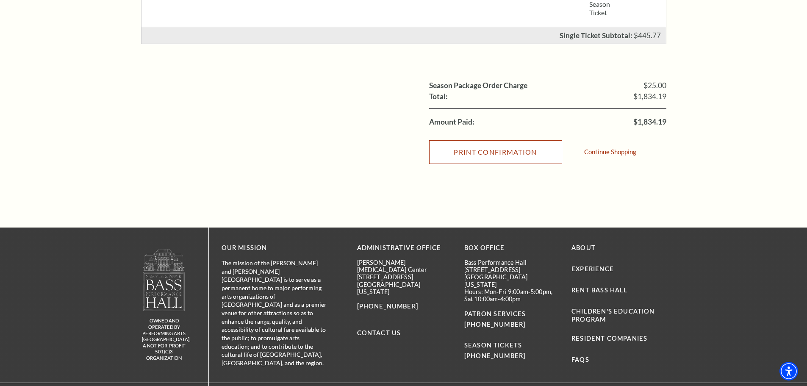
scroll to position [1102, 0]
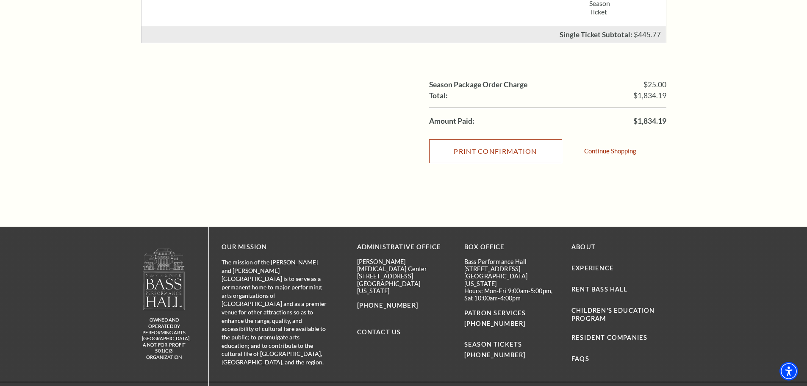
drag, startPoint x: 480, startPoint y: 145, endPoint x: 663, endPoint y: 332, distance: 262.4
click at [480, 145] on input "Print Confirmation" at bounding box center [495, 151] width 133 height 24
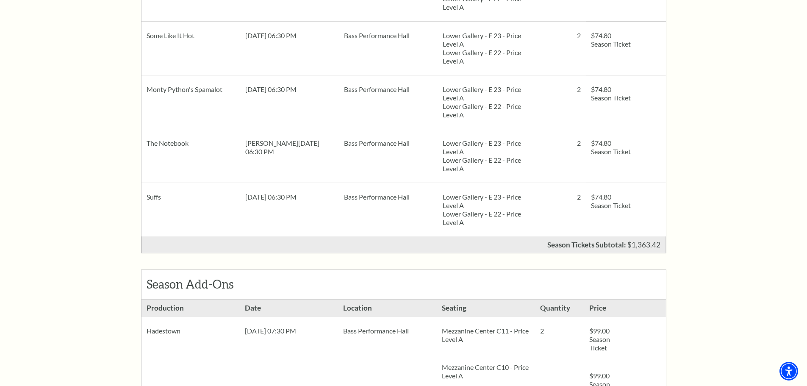
scroll to position [424, 0]
